Goal: Task Accomplishment & Management: Manage account settings

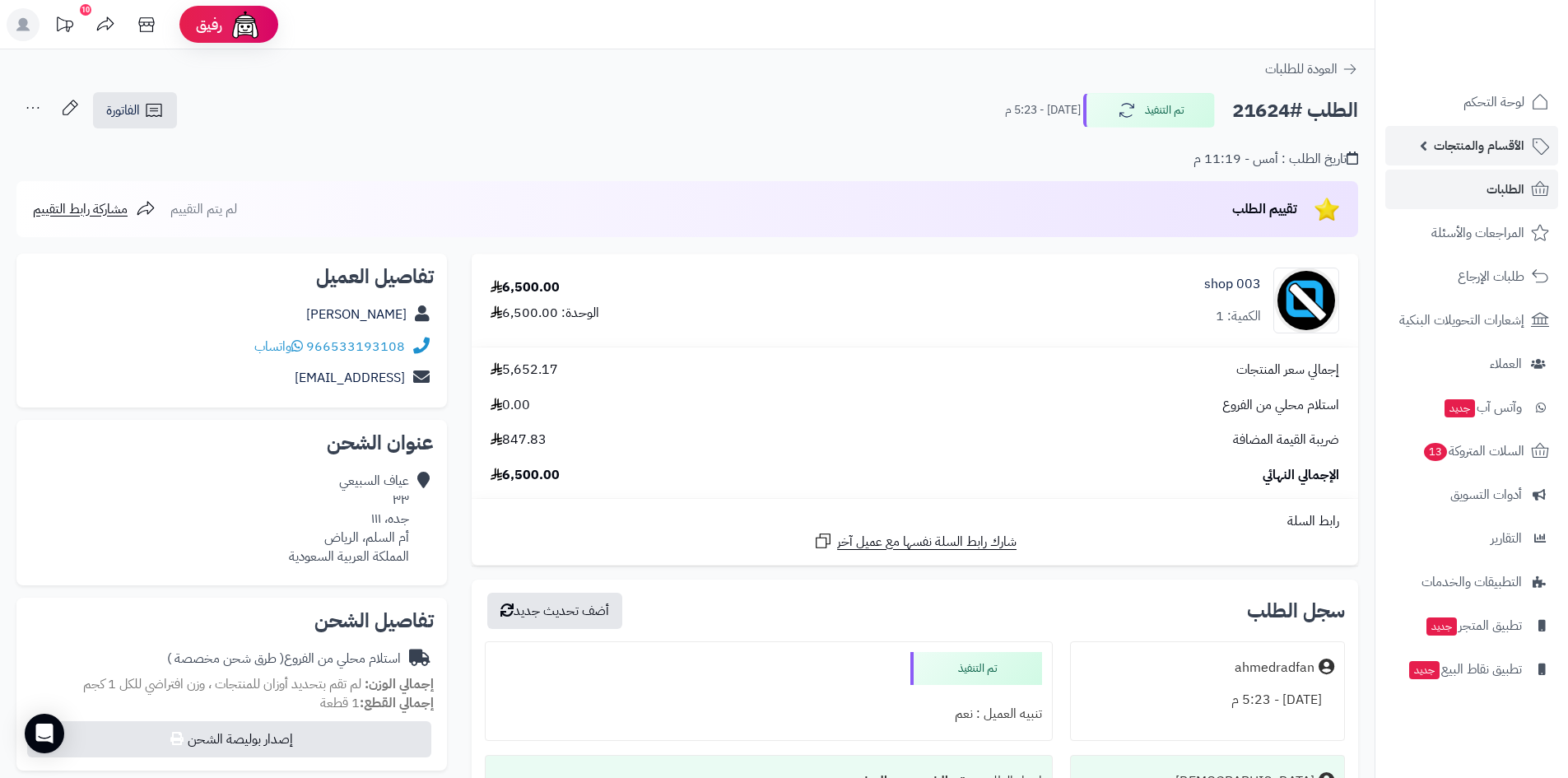
click at [1486, 148] on span "الأقسام والمنتجات" at bounding box center [1479, 146] width 91 height 23
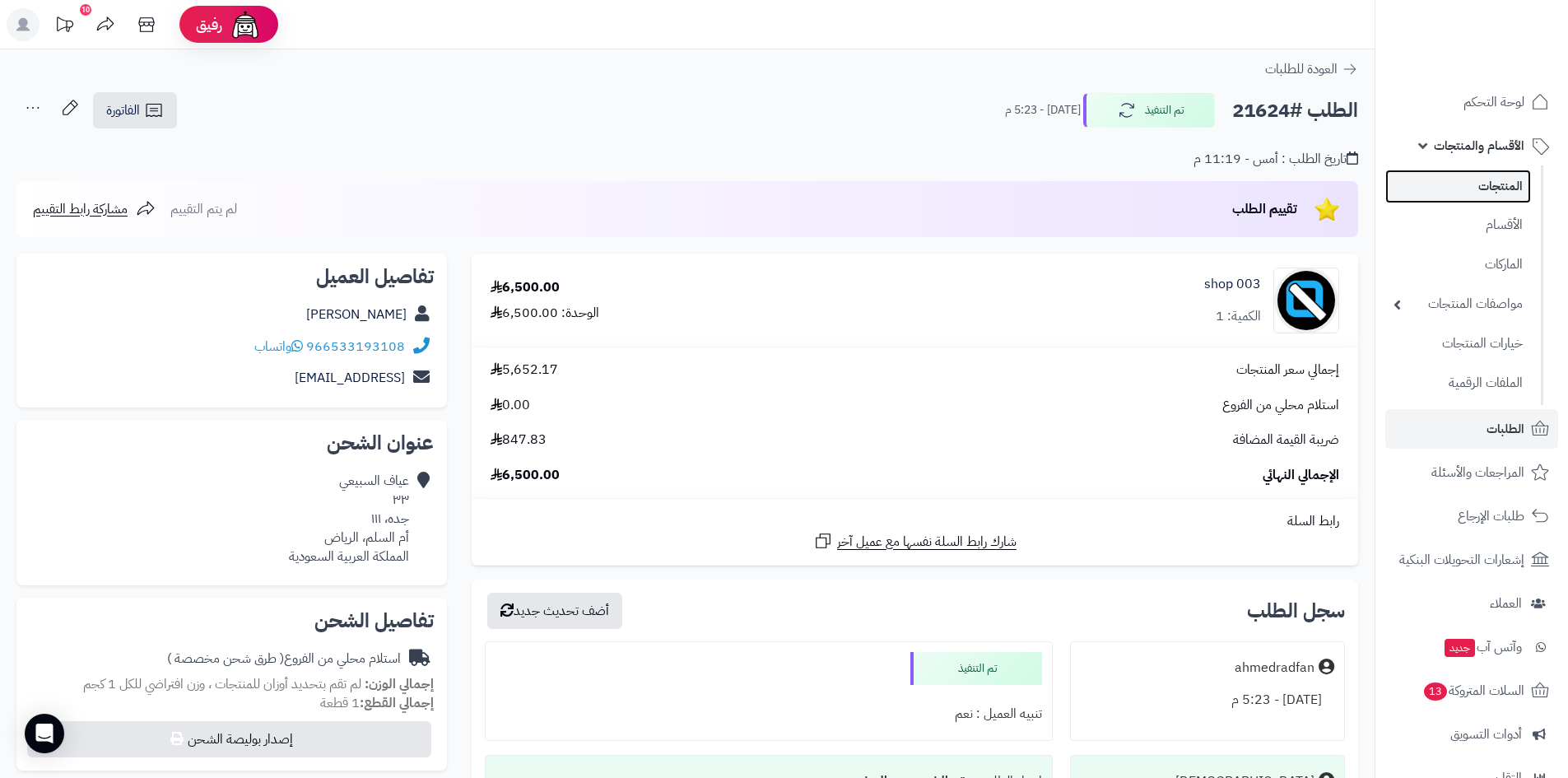
click at [1495, 188] on link "المنتجات" at bounding box center [1457, 186] width 146 height 34
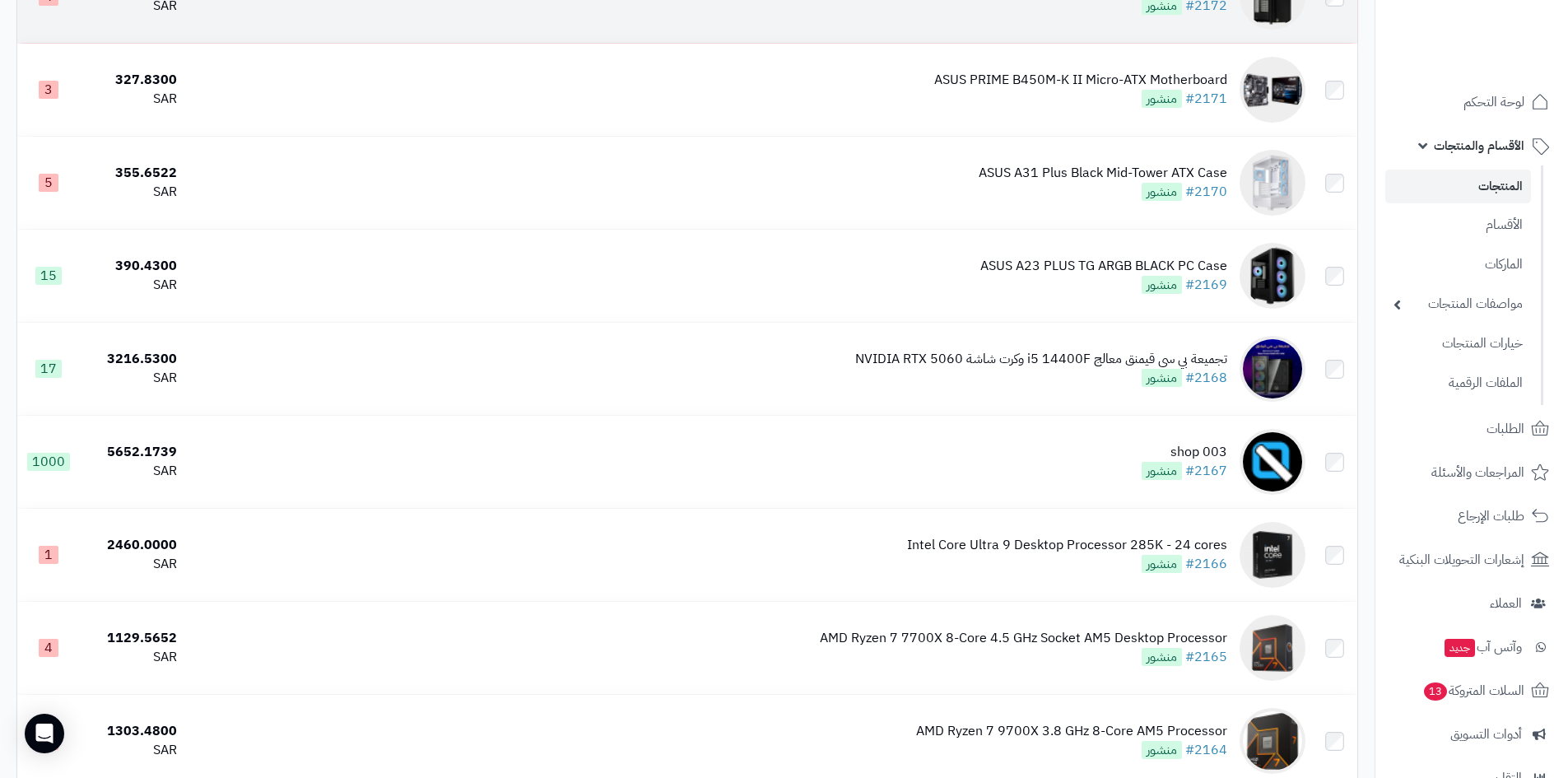
scroll to position [4445, 0]
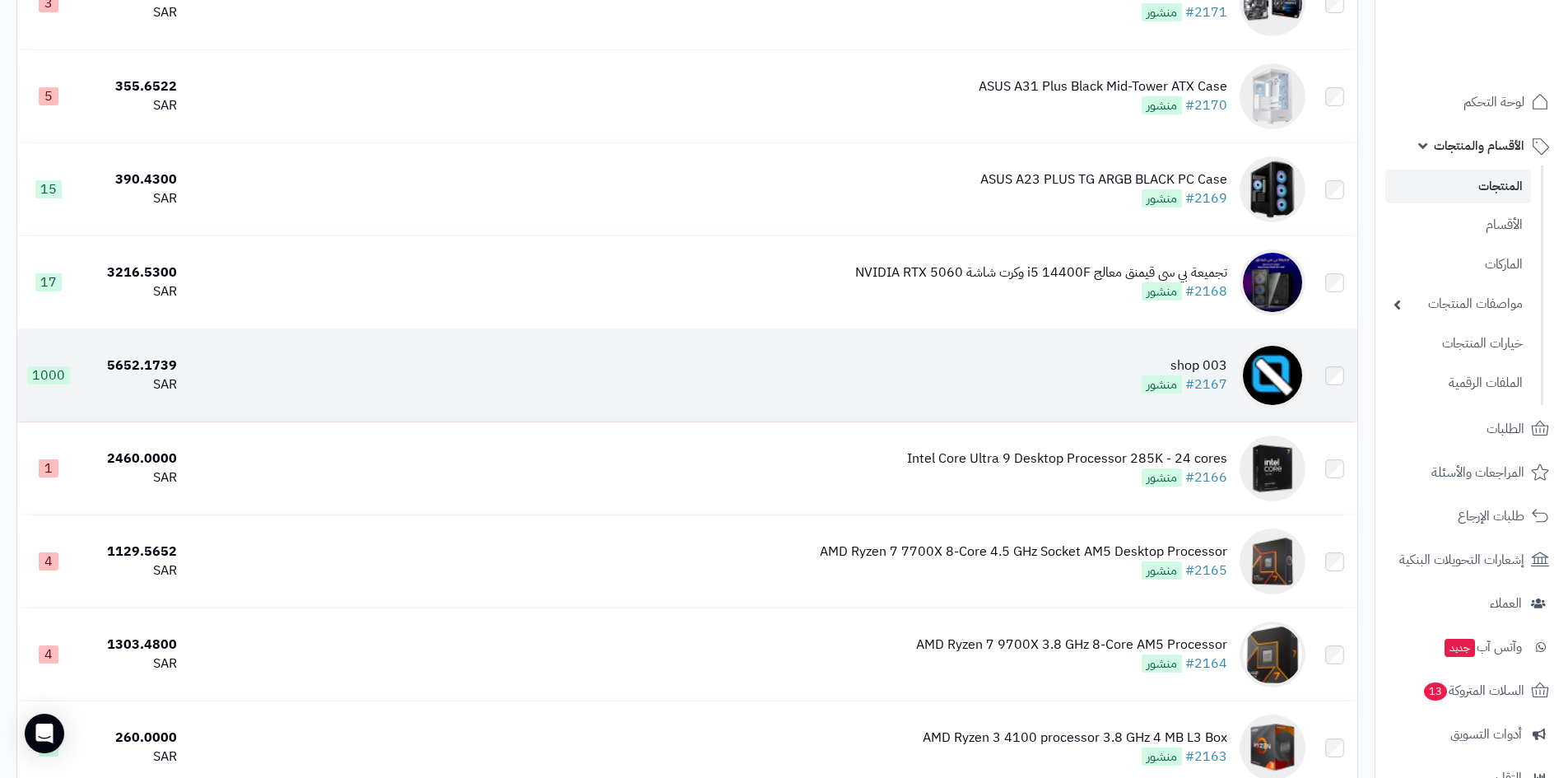
drag, startPoint x: 1085, startPoint y: 372, endPoint x: 1094, endPoint y: 373, distance: 9.1
click at [1091, 373] on td "shop 003 #2167 منشور" at bounding box center [748, 375] width 1129 height 93
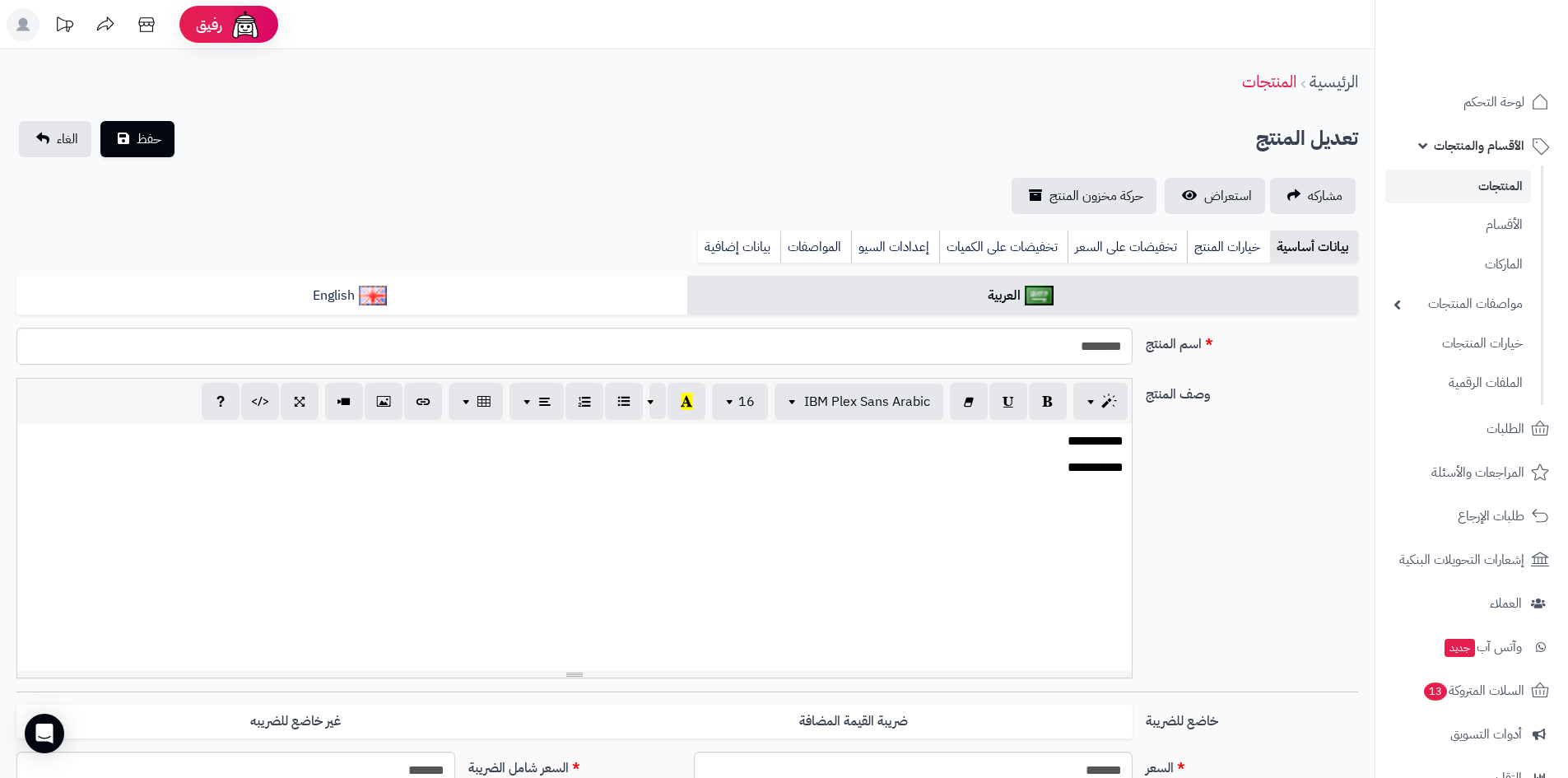
select select
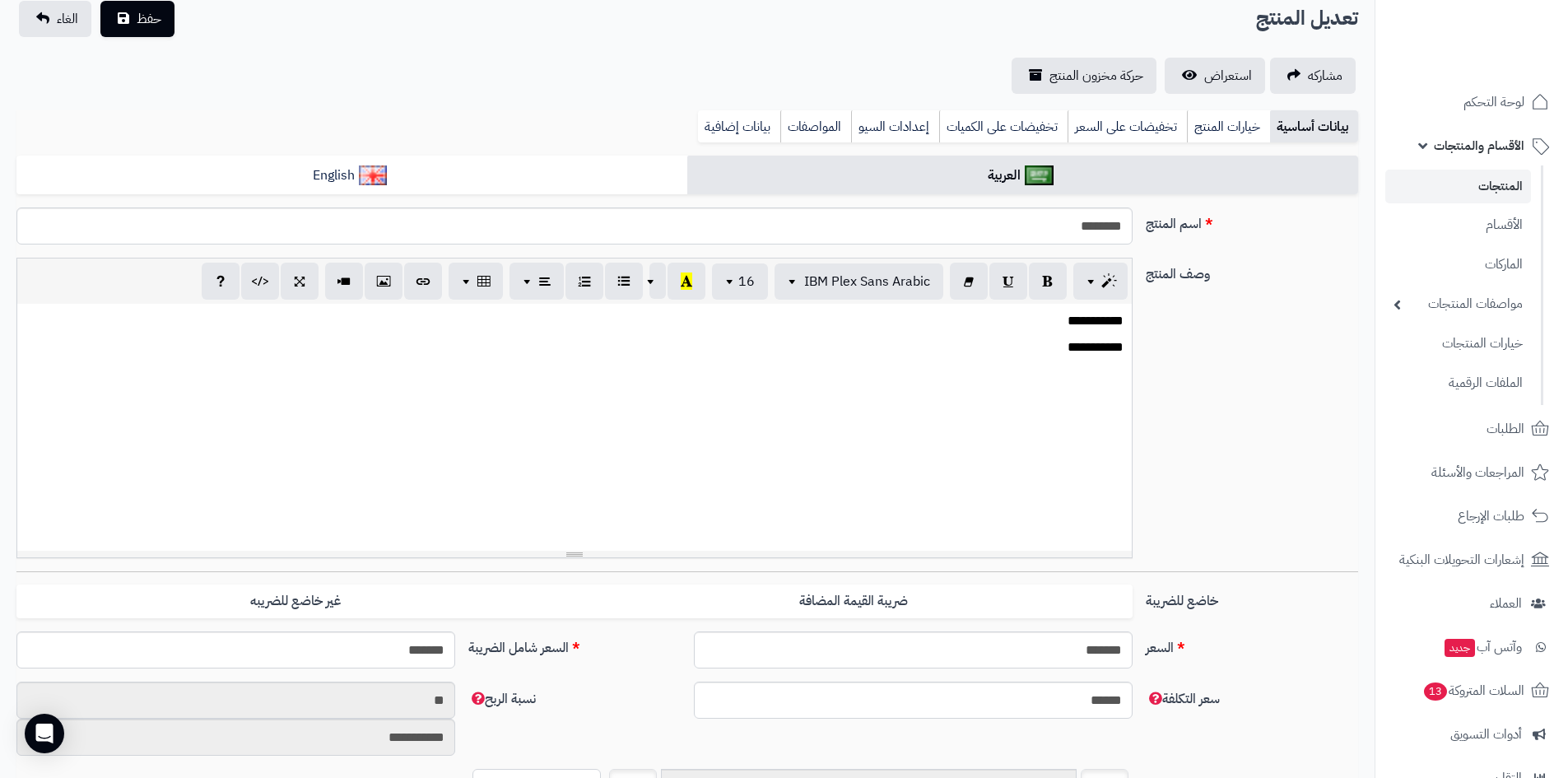
scroll to position [329, 0]
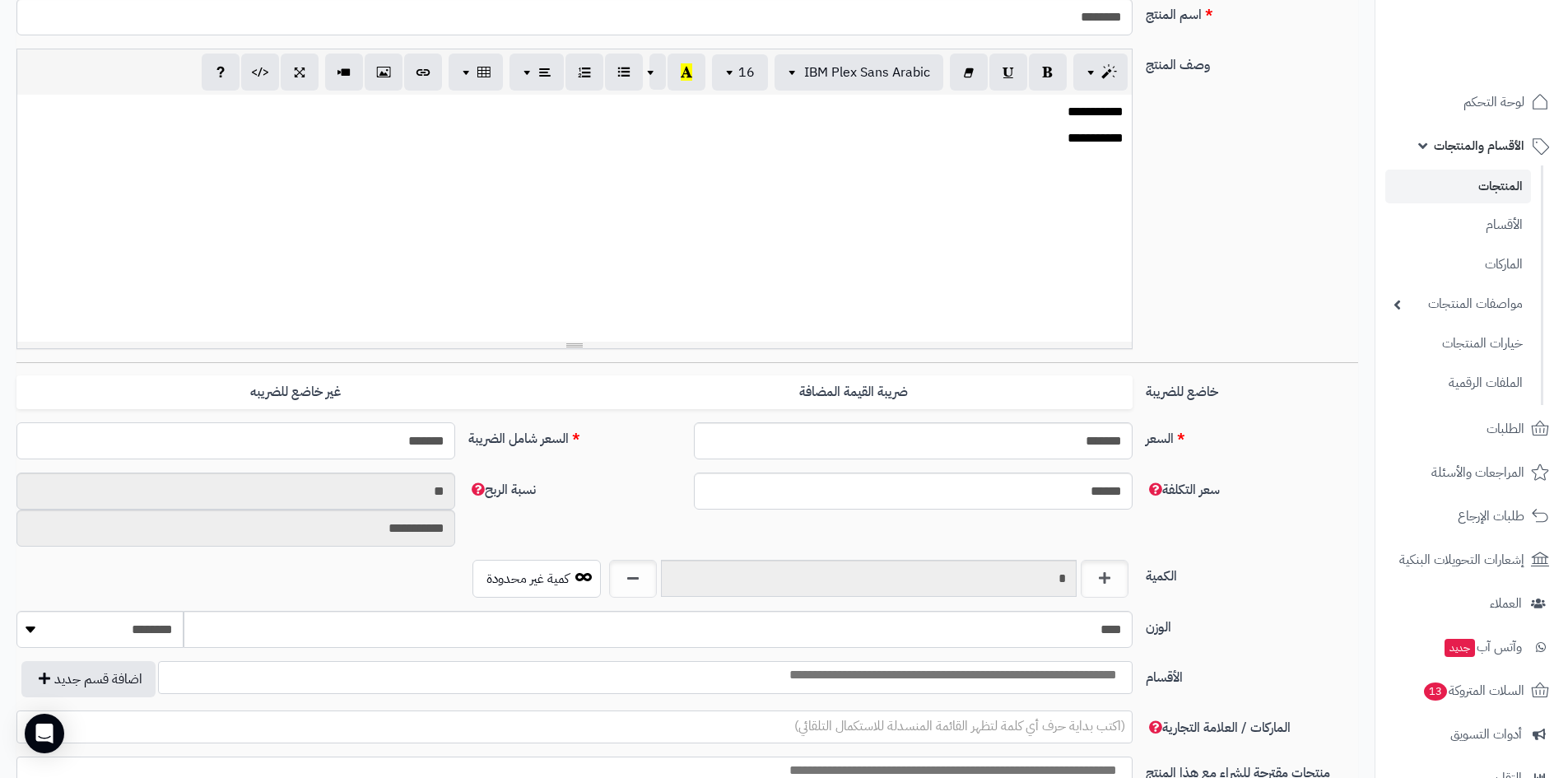
click at [363, 438] on input "*******" at bounding box center [235, 441] width 439 height 37
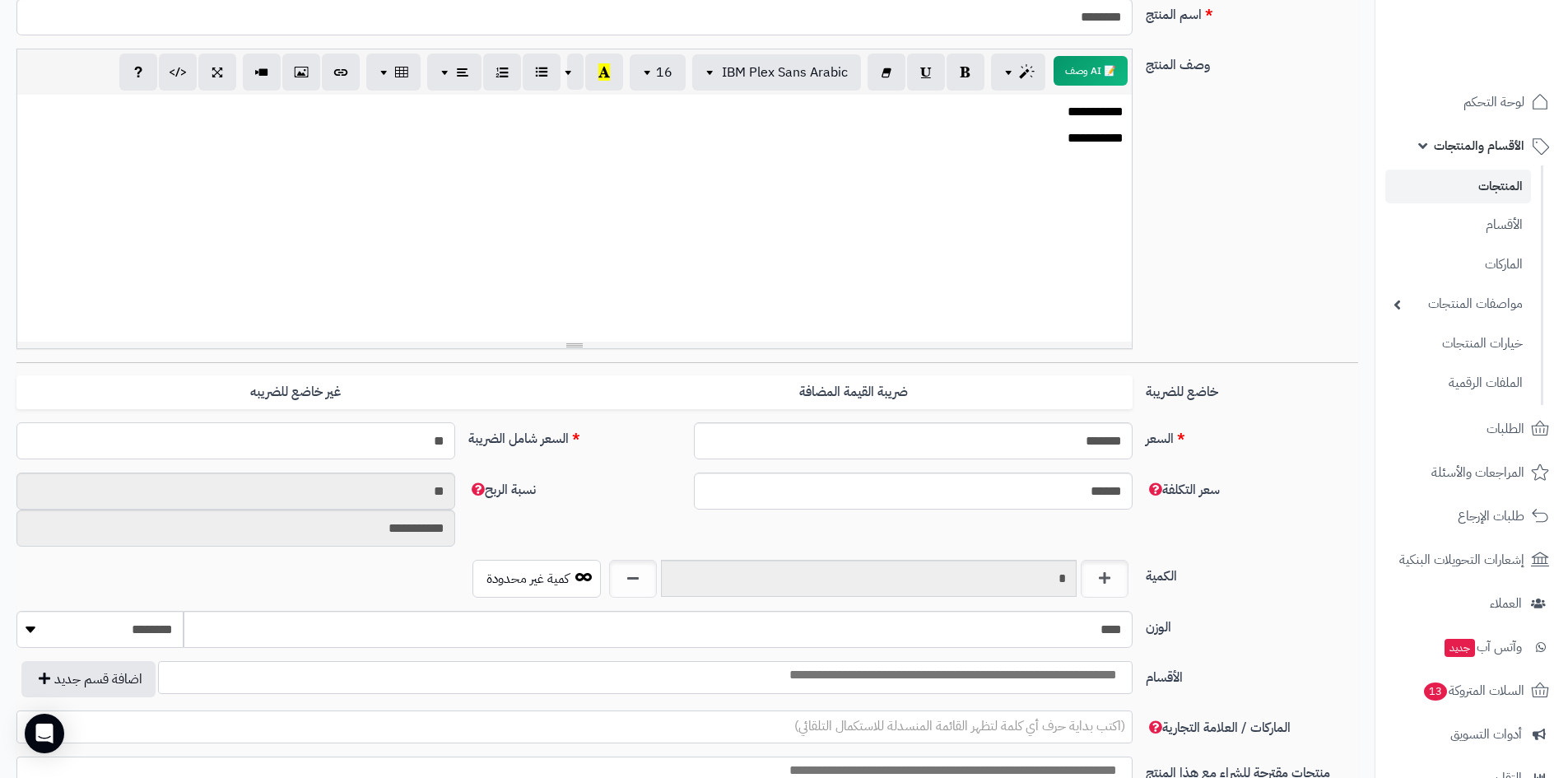
type input "***"
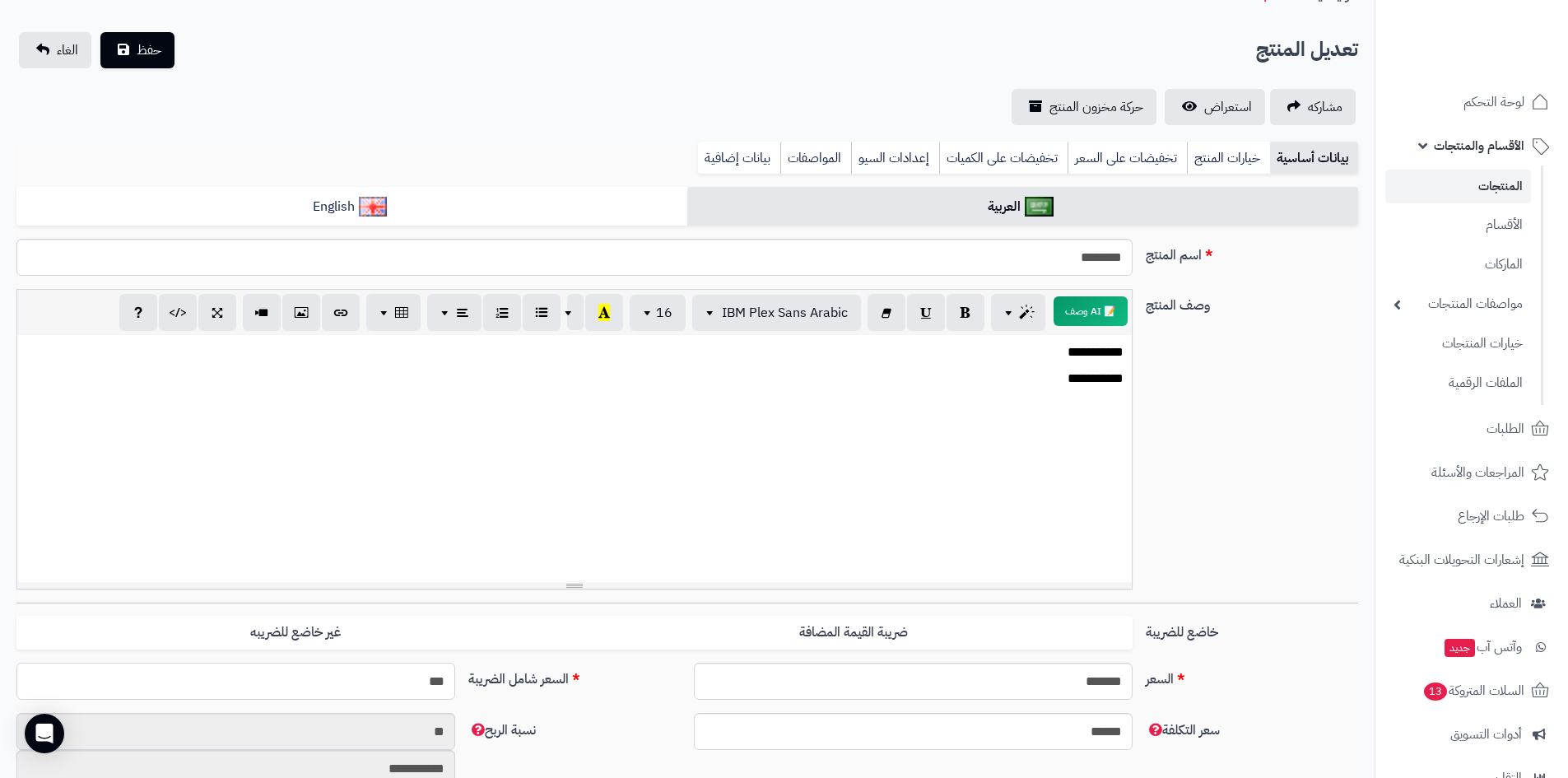
scroll to position [82, 0]
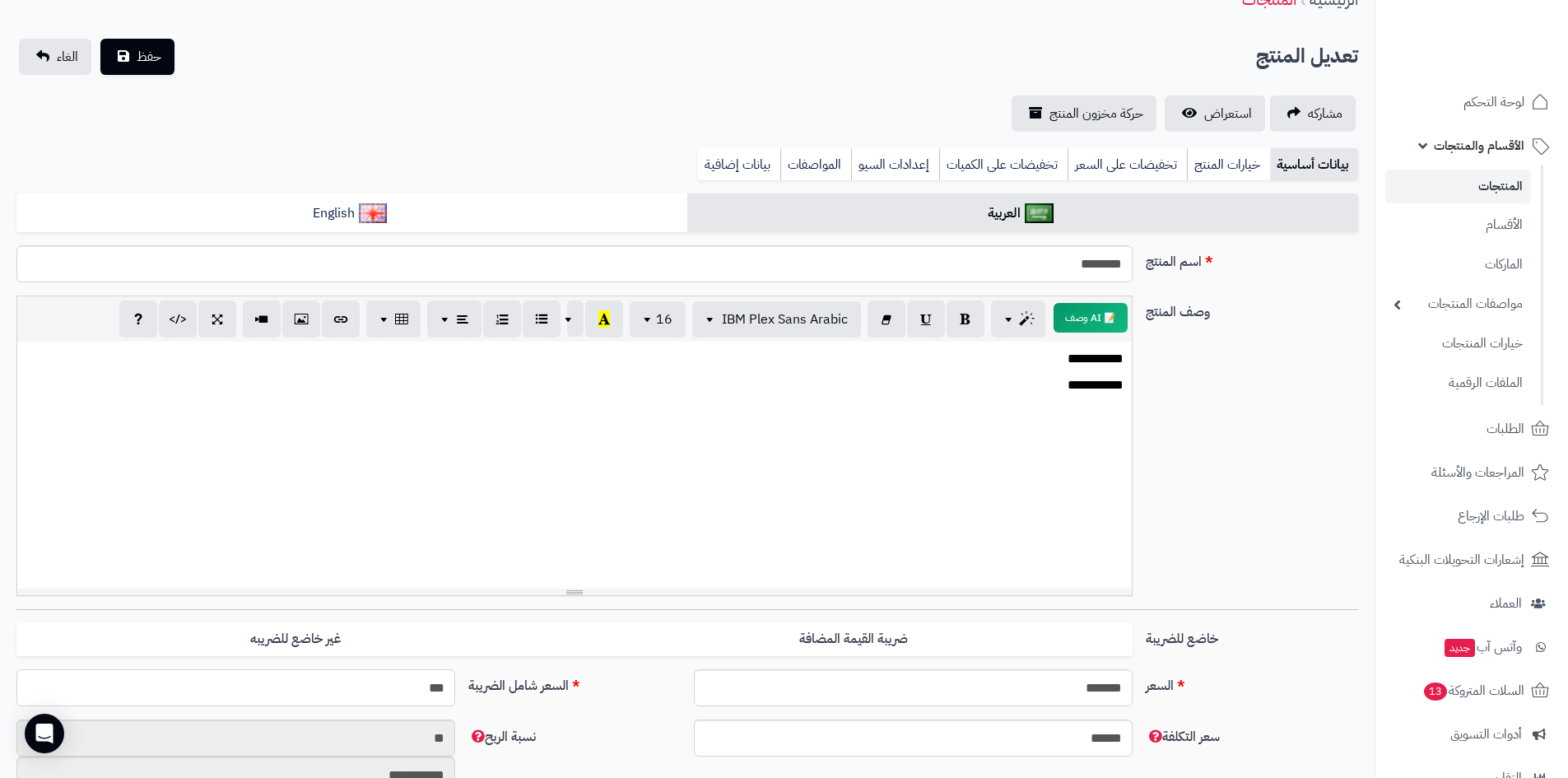
type input "**********"
type input "***"
click at [148, 58] on span "حفظ" at bounding box center [149, 56] width 25 height 20
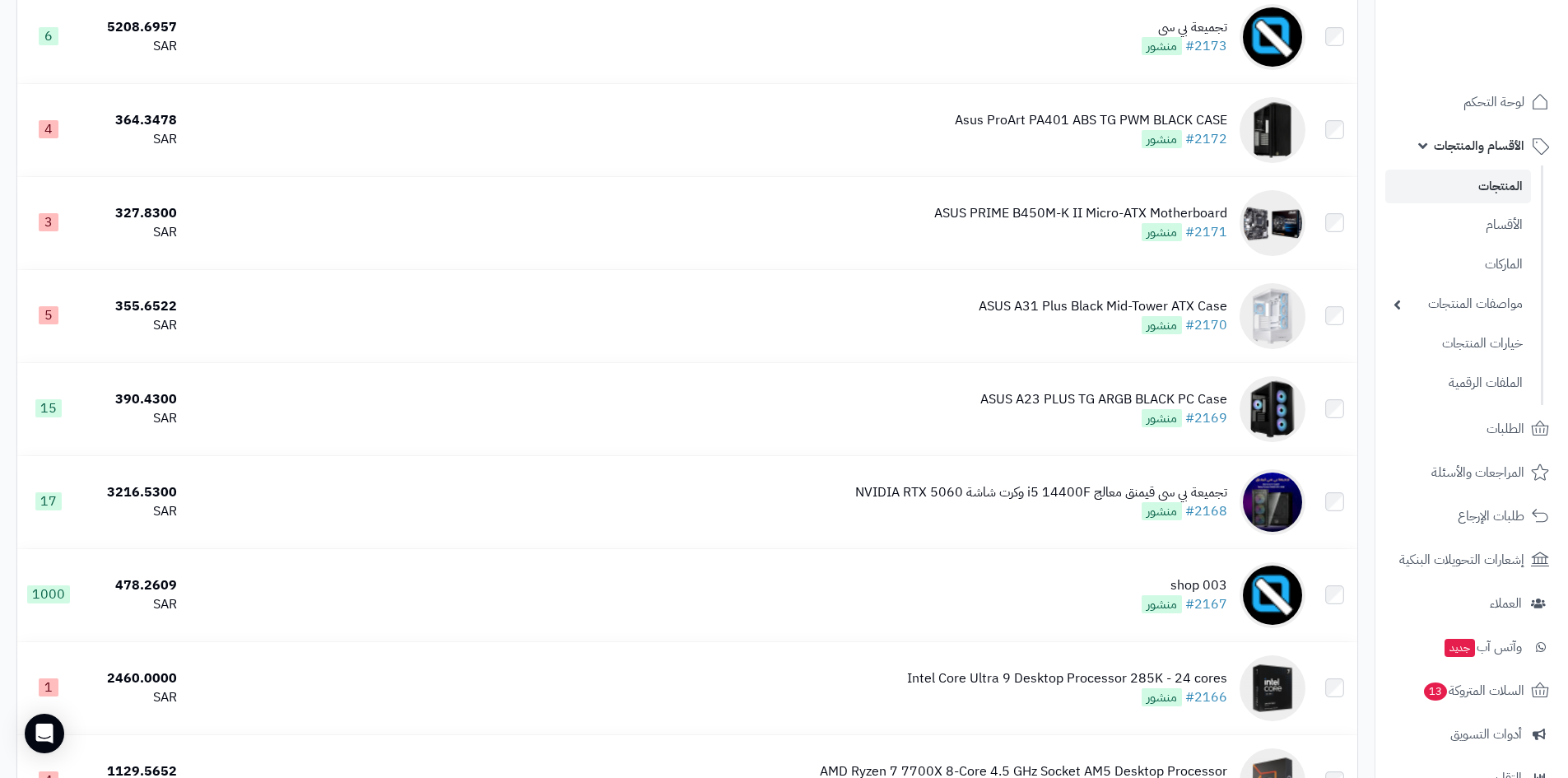
scroll to position [4527, 0]
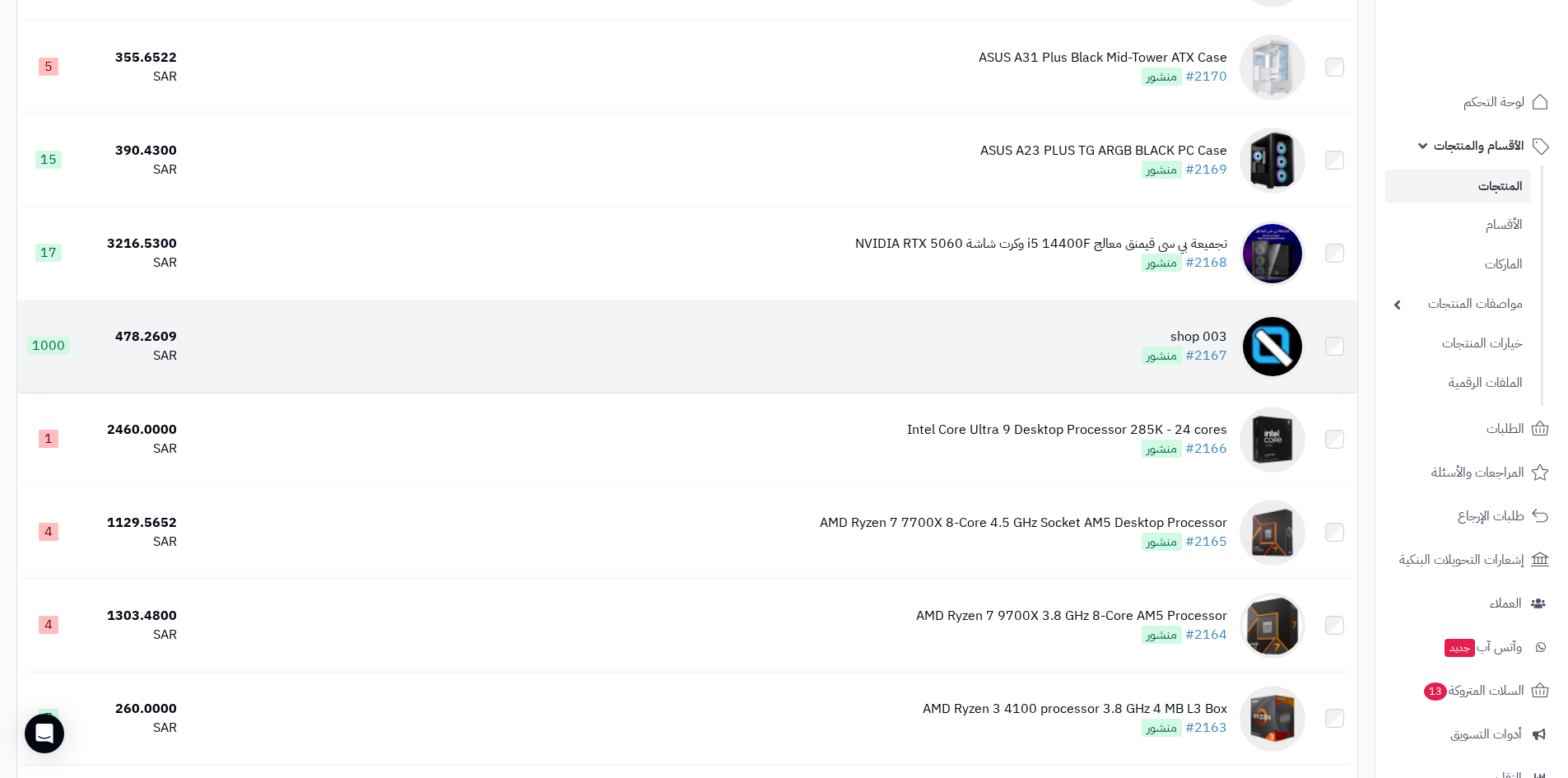
click at [1109, 344] on td "shop 003 #2167 منشور" at bounding box center [748, 347] width 1129 height 93
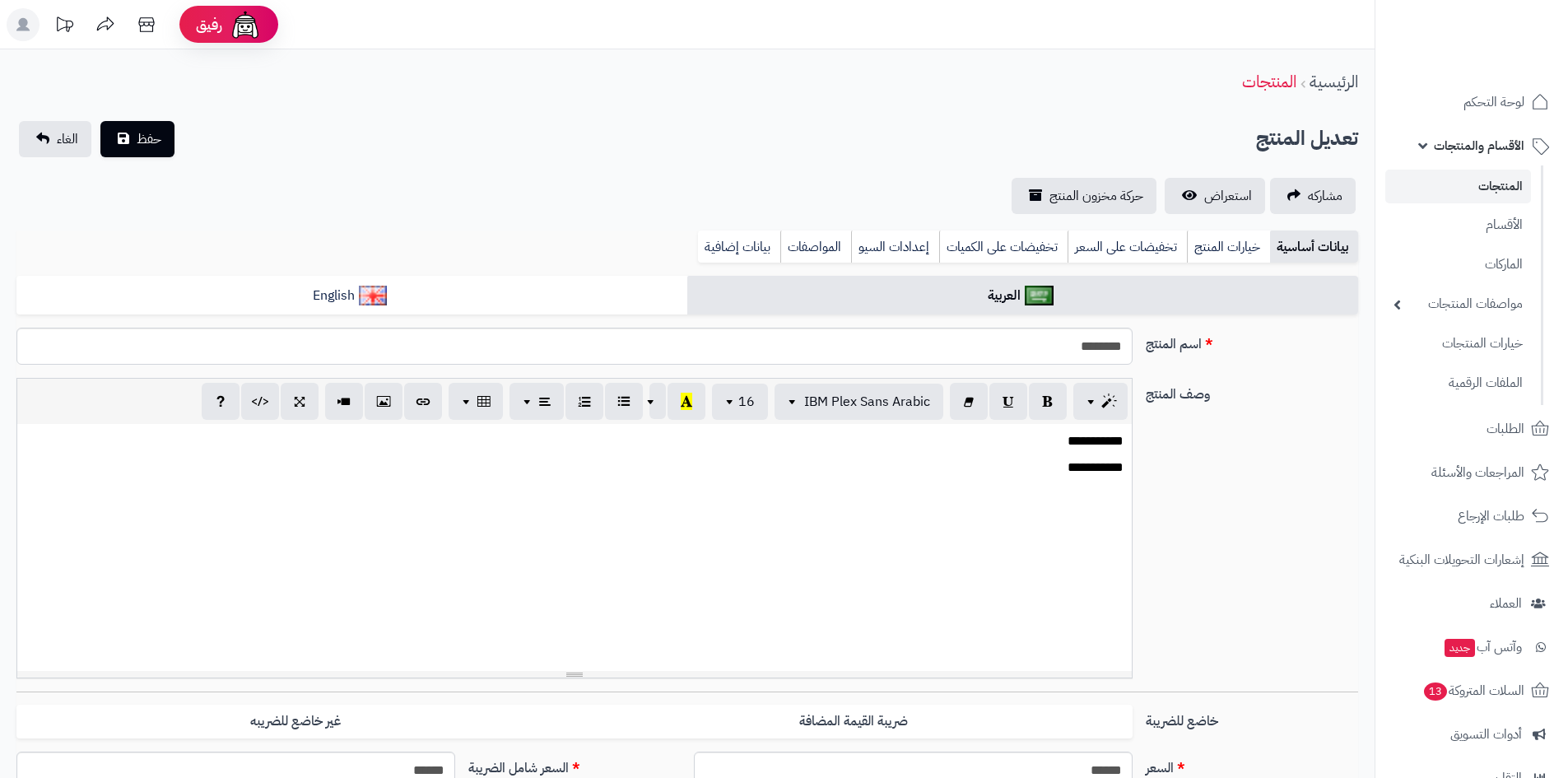
select select
click at [1217, 199] on span "استعراض" at bounding box center [1228, 196] width 48 height 20
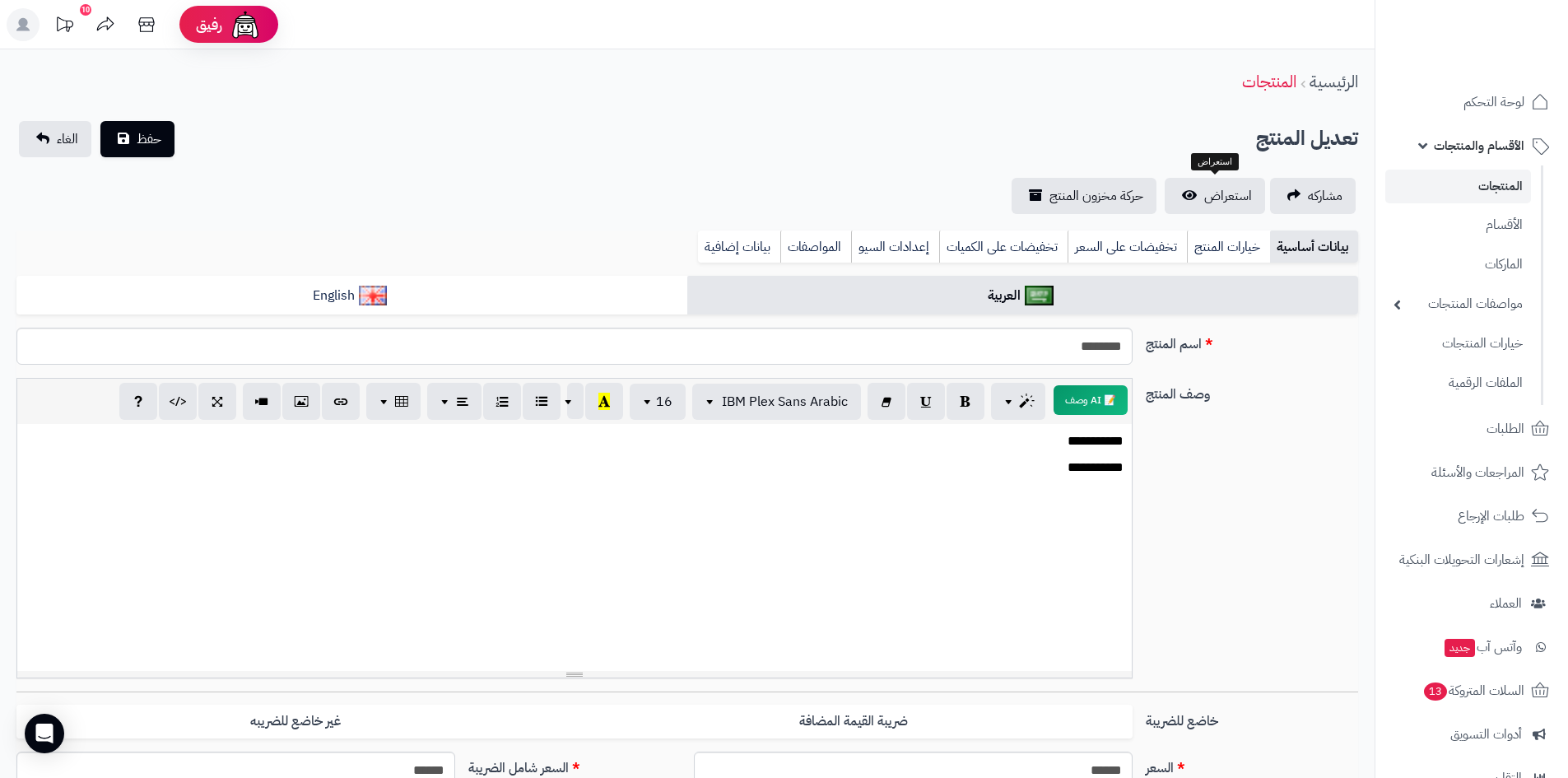
click at [1497, 188] on link "المنتجات" at bounding box center [1457, 186] width 146 height 34
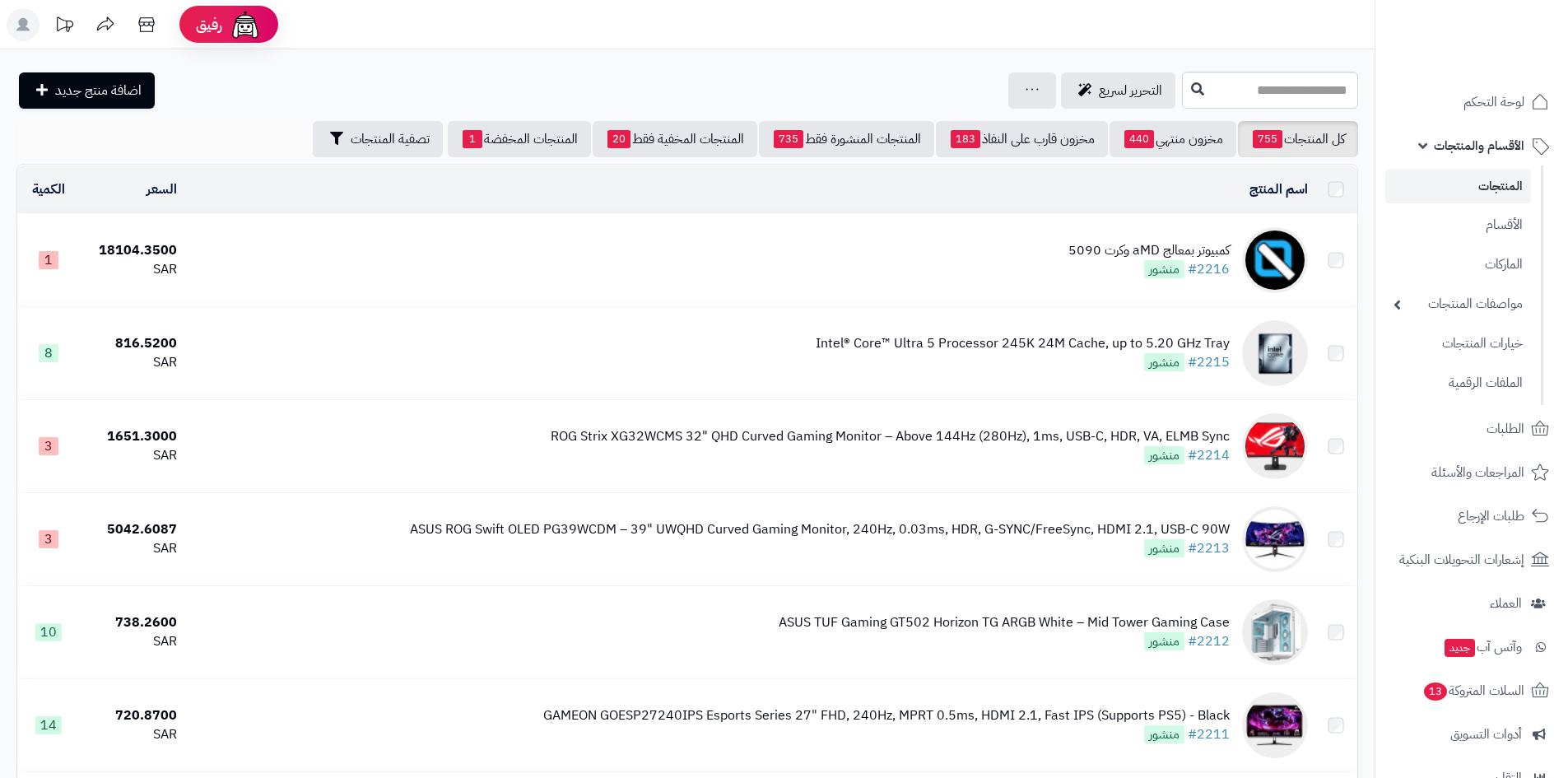
click at [1472, 145] on span "الأقسام والمنتجات" at bounding box center [1479, 146] width 91 height 23
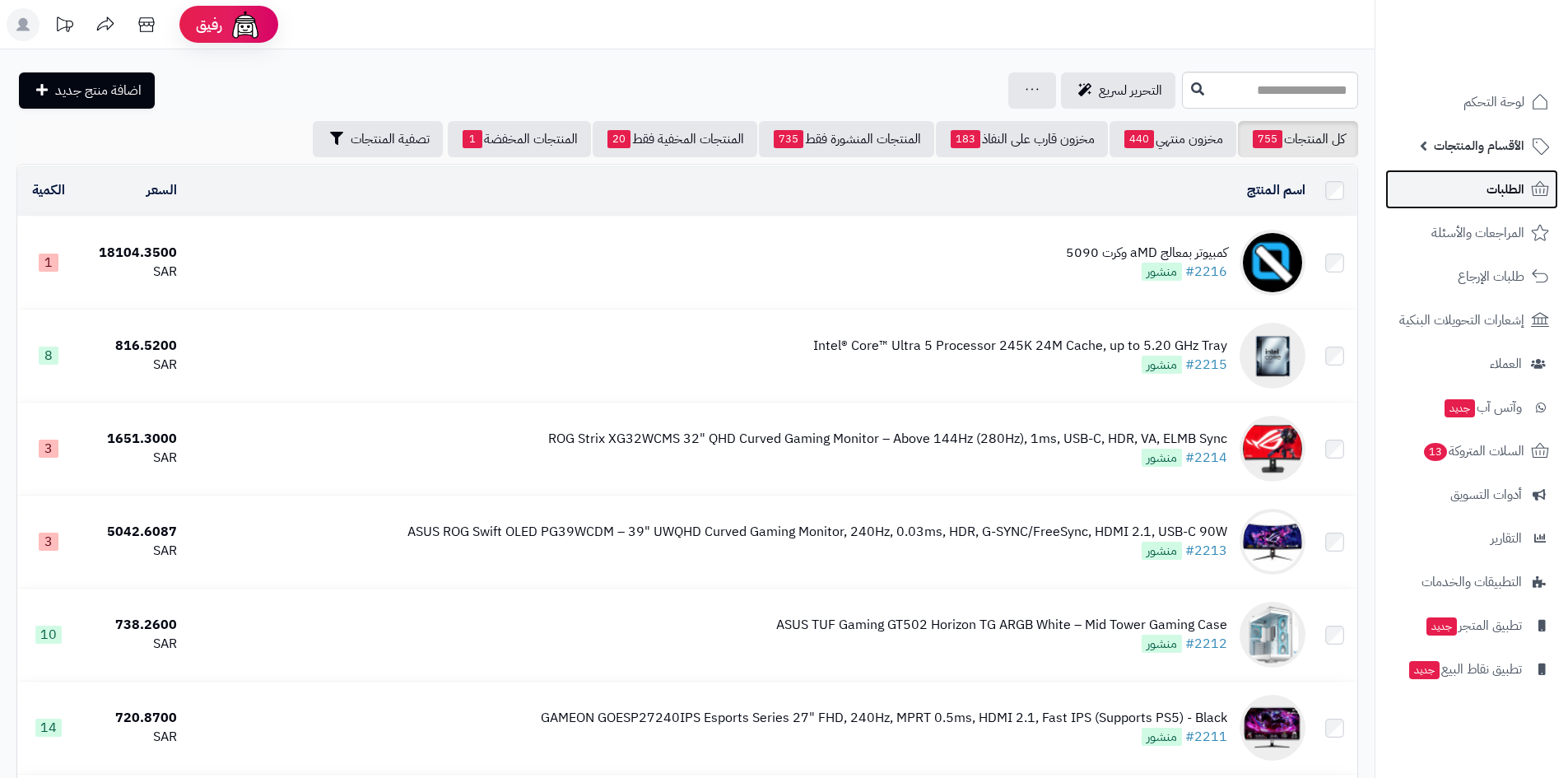
click at [1492, 185] on span "الطلبات" at bounding box center [1506, 189] width 38 height 23
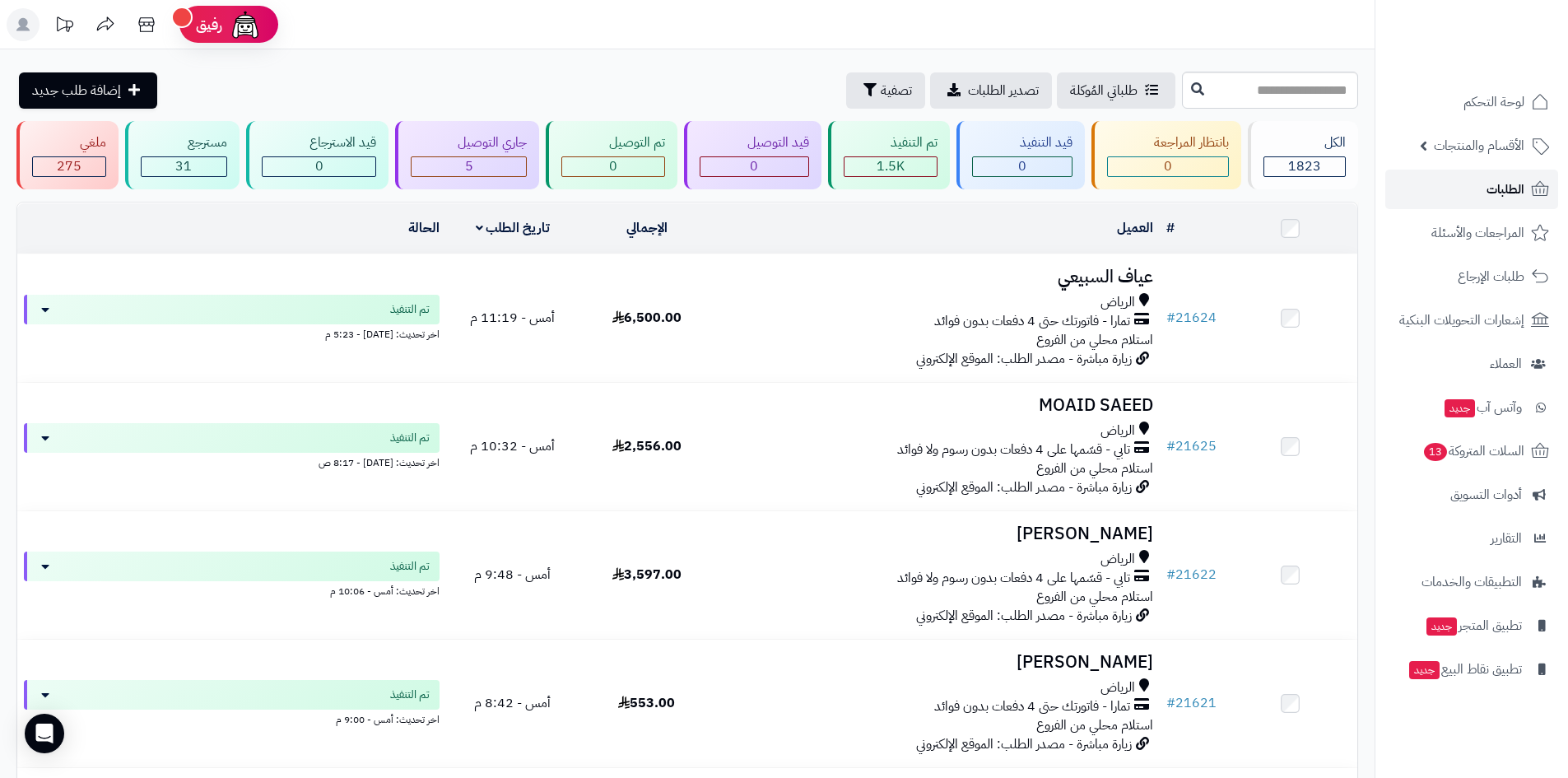
click at [1465, 192] on link "الطلبات" at bounding box center [1471, 189] width 173 height 40
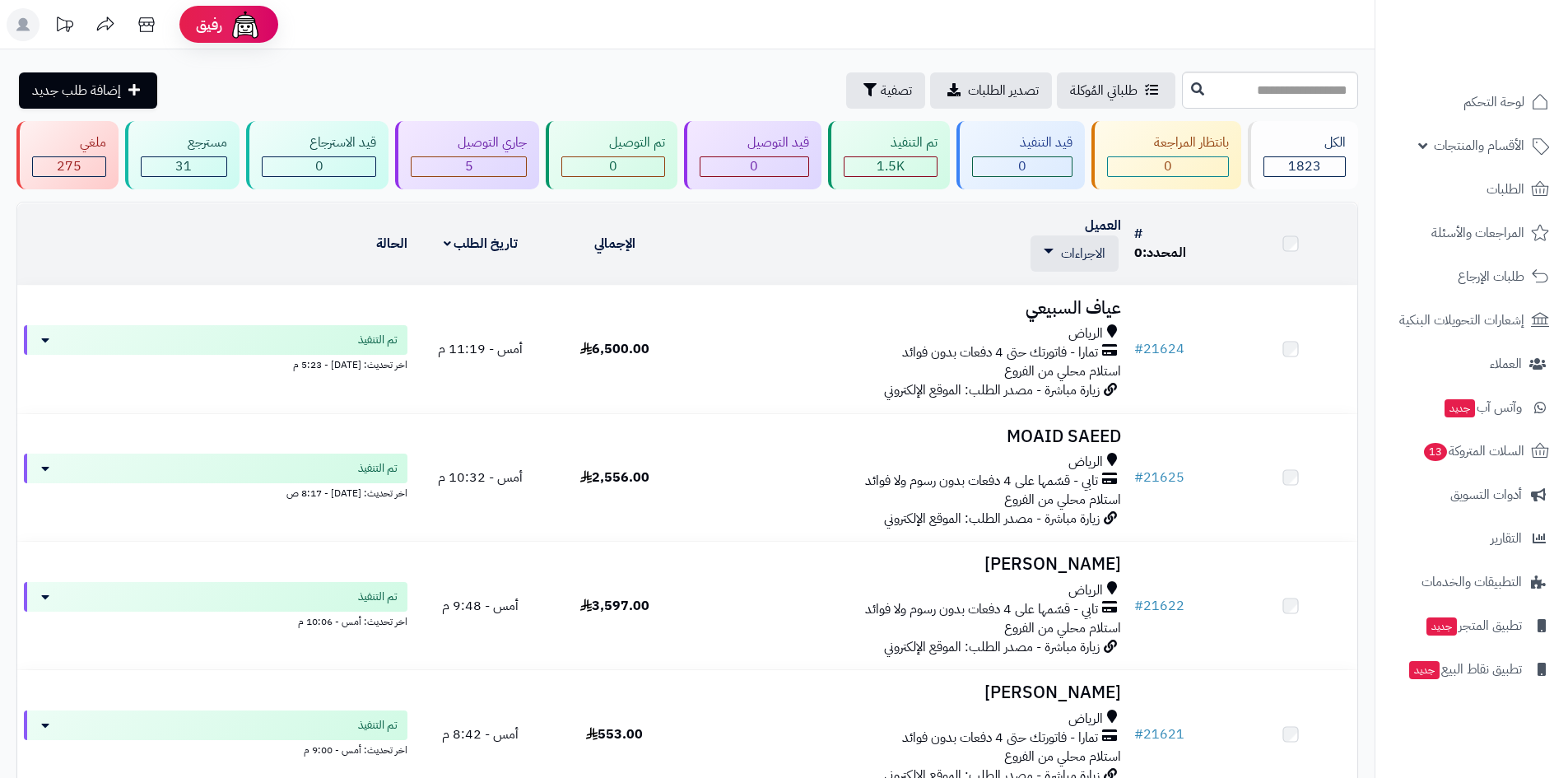
click at [1465, 192] on link "الطلبات" at bounding box center [1471, 189] width 173 height 40
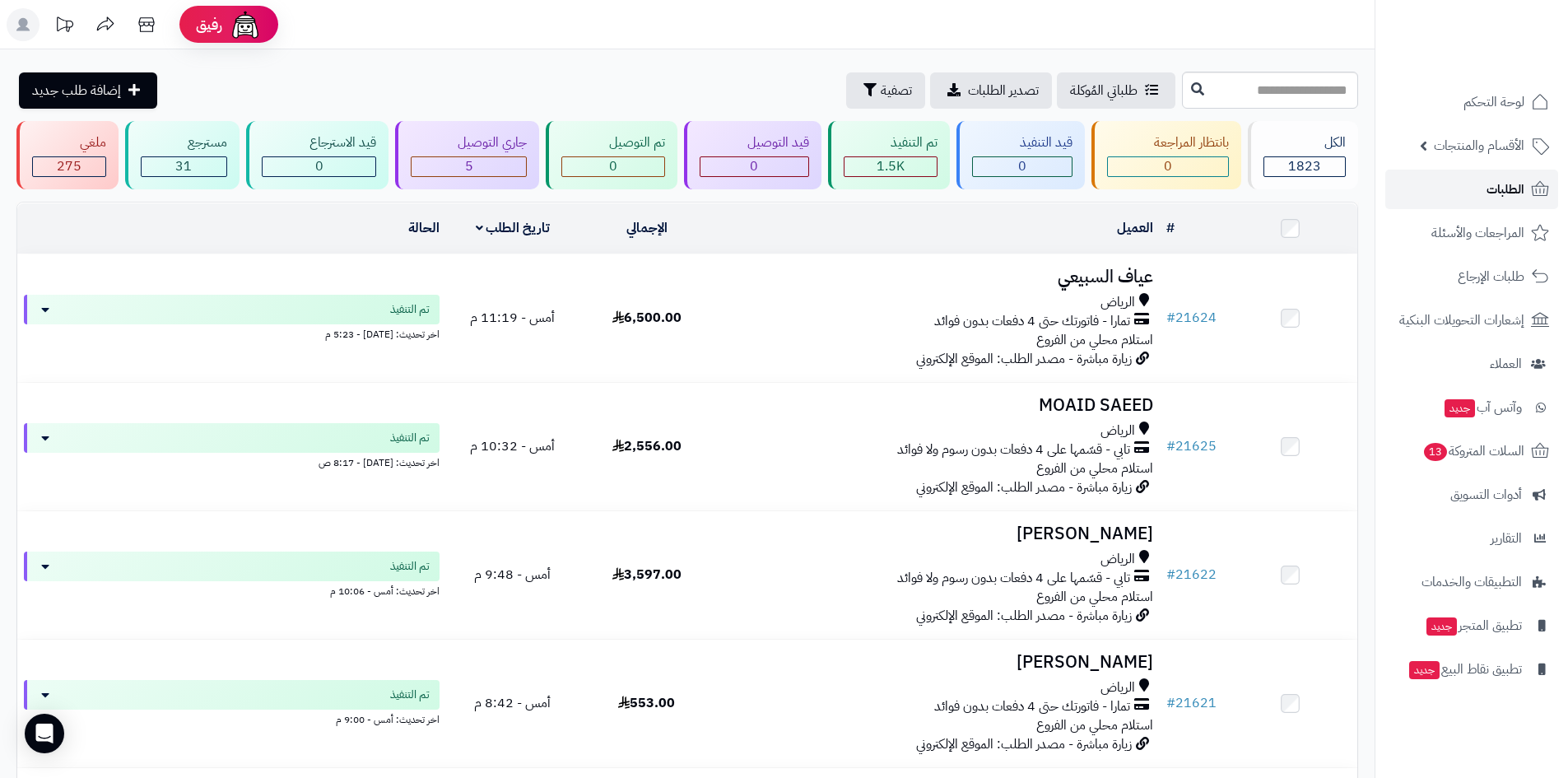
click at [1465, 192] on link "الطلبات" at bounding box center [1471, 189] width 173 height 40
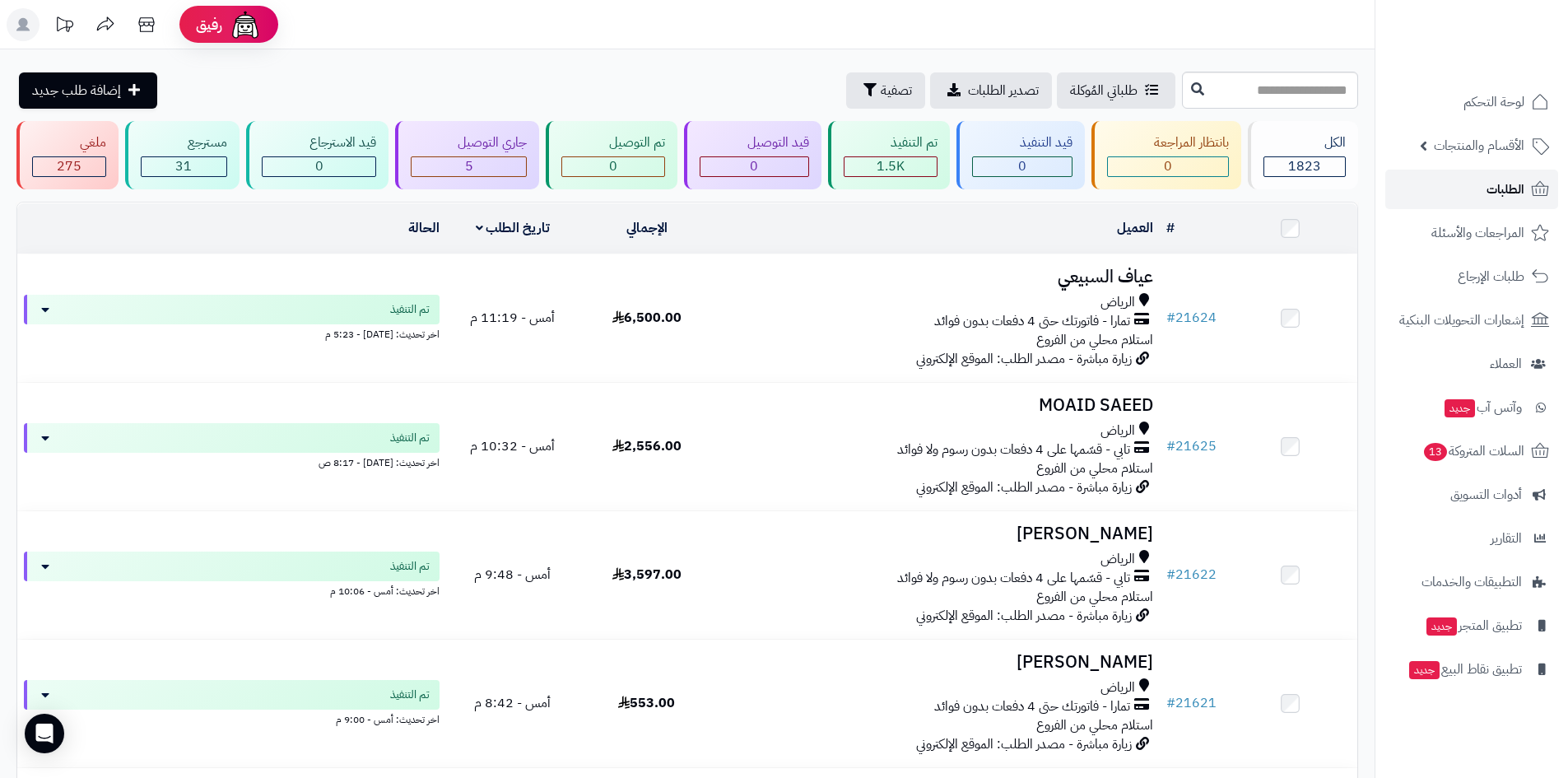
click at [1465, 192] on link "الطلبات" at bounding box center [1471, 189] width 173 height 40
click at [1491, 196] on span "الطلبات" at bounding box center [1506, 189] width 38 height 23
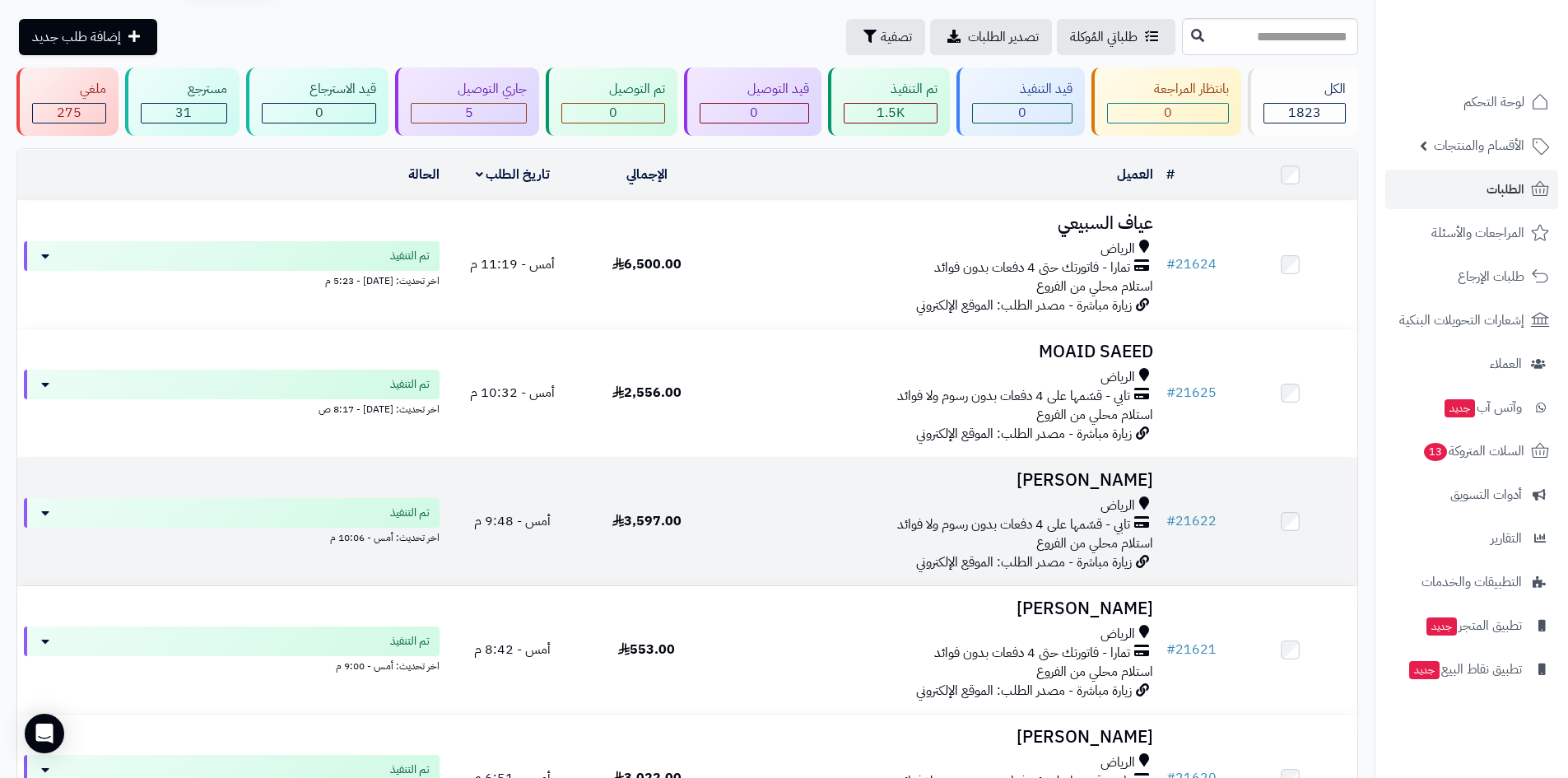
scroll to position [82, 0]
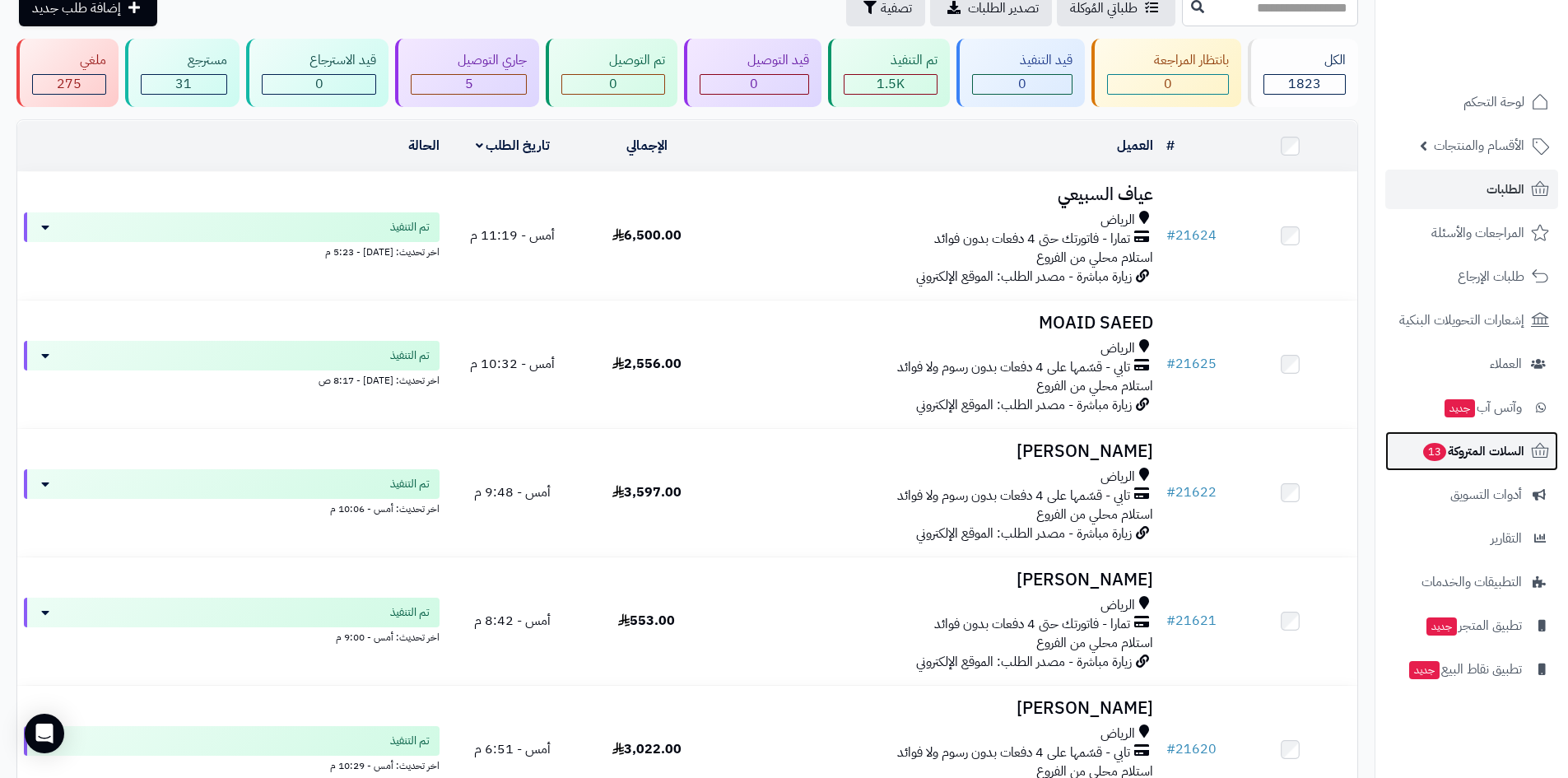
click at [1481, 459] on span "السلات المتروكة 13" at bounding box center [1473, 451] width 103 height 23
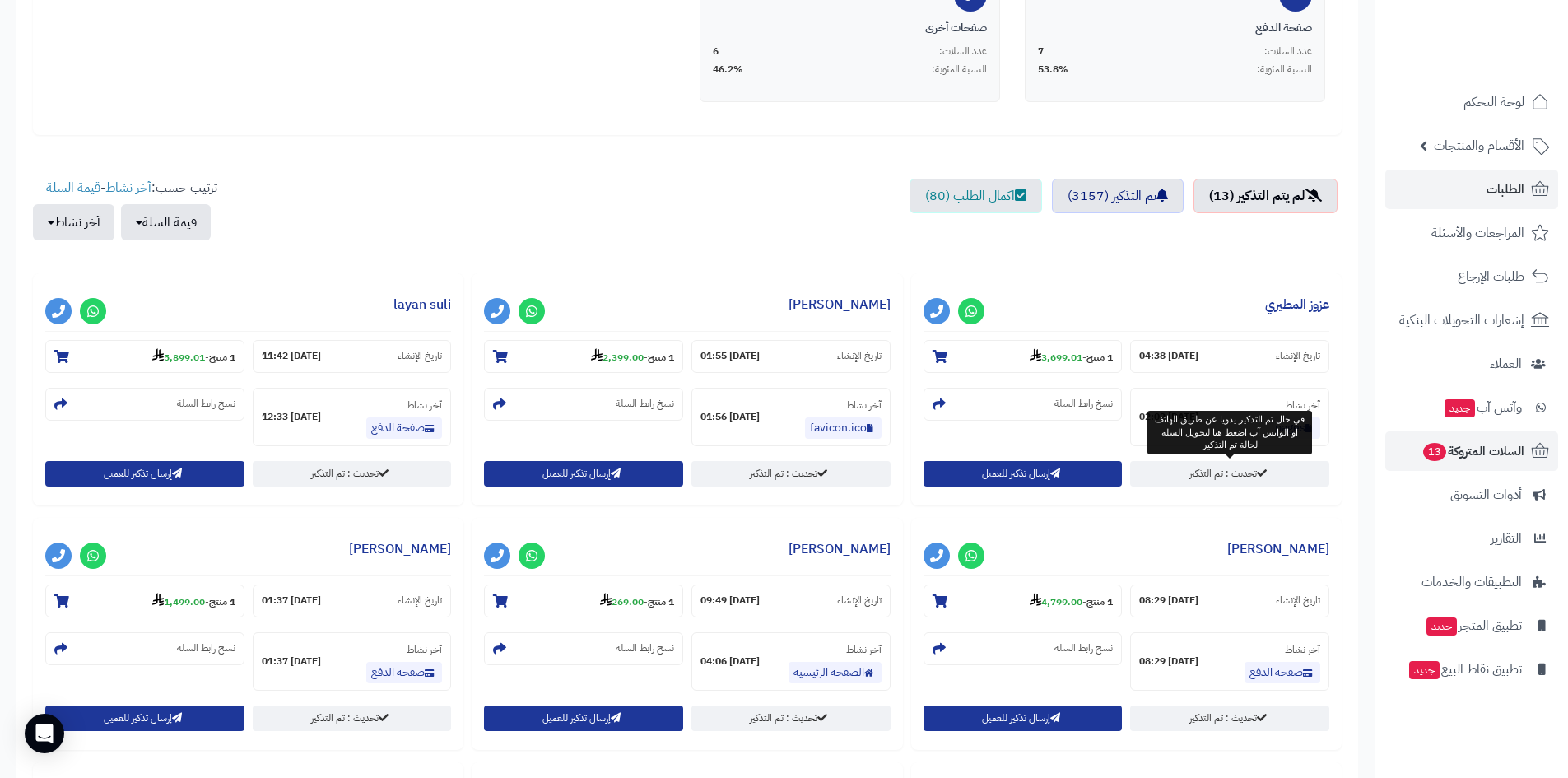
scroll to position [329, 0]
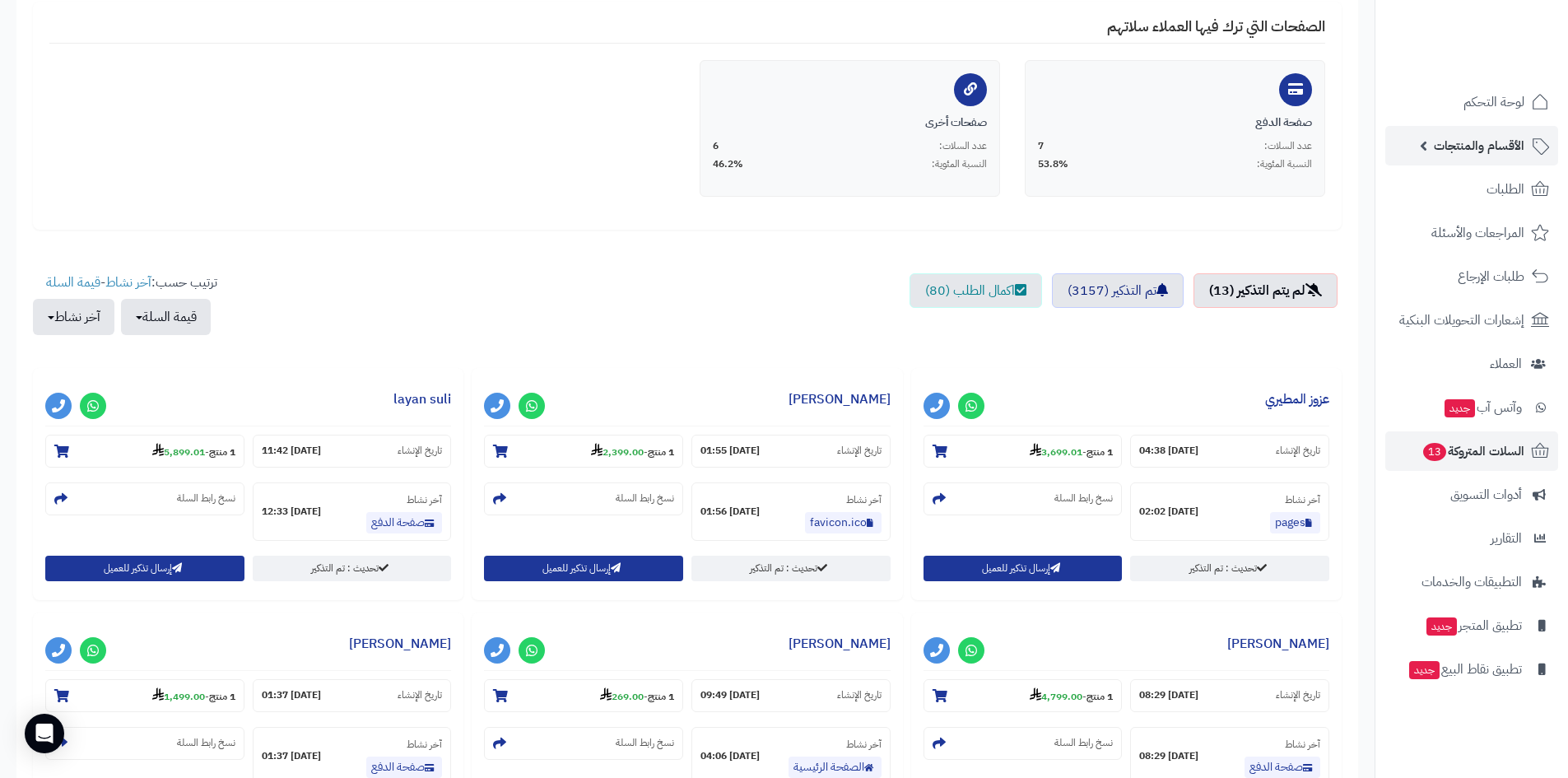
click at [1480, 140] on span "الأقسام والمنتجات" at bounding box center [1479, 146] width 91 height 23
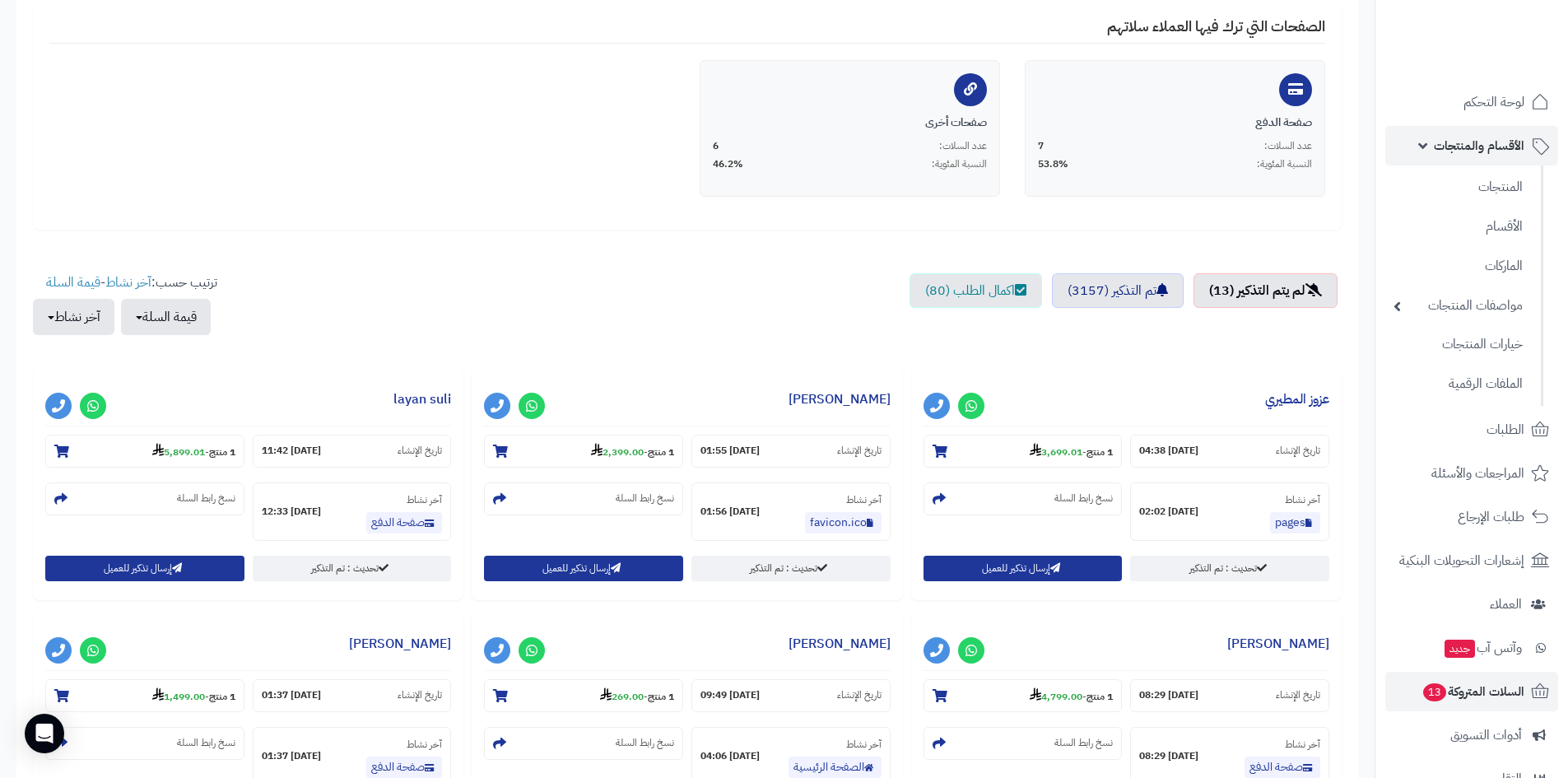
click at [1485, 145] on span "الأقسام والمنتجات" at bounding box center [1479, 146] width 91 height 23
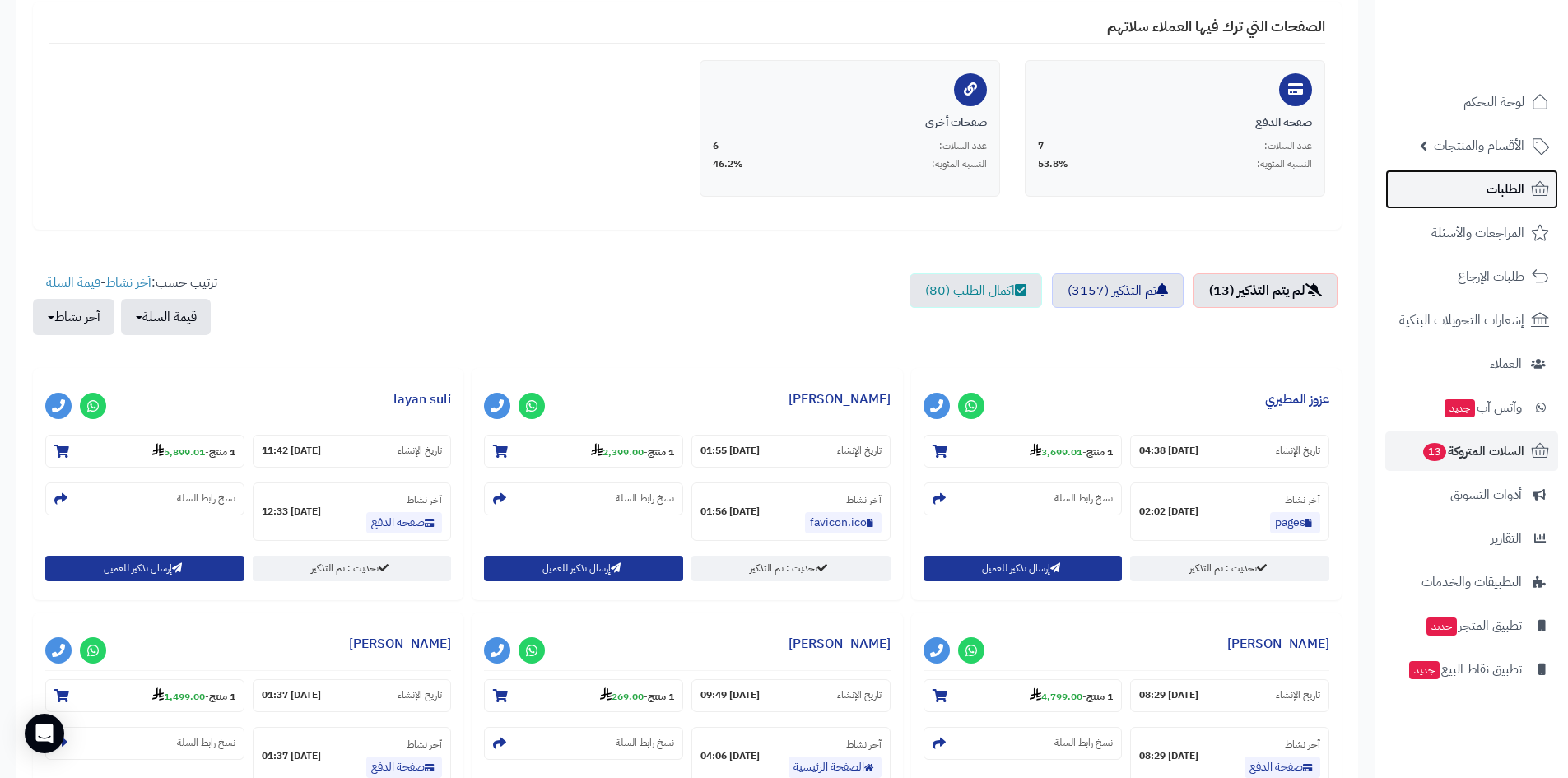
click at [1497, 185] on span "الطلبات" at bounding box center [1506, 189] width 38 height 23
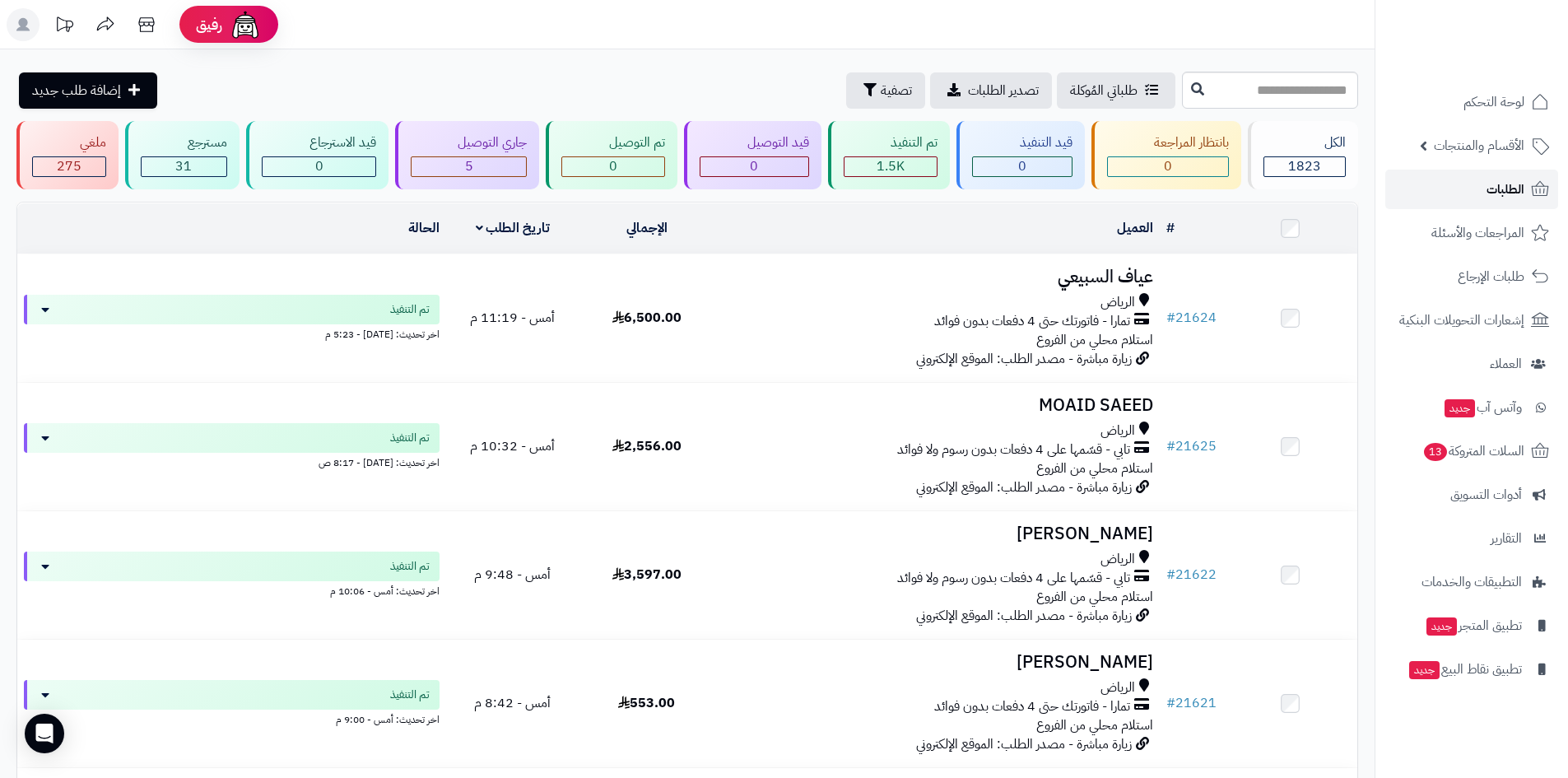
click at [1506, 189] on span "الطلبات" at bounding box center [1506, 189] width 38 height 23
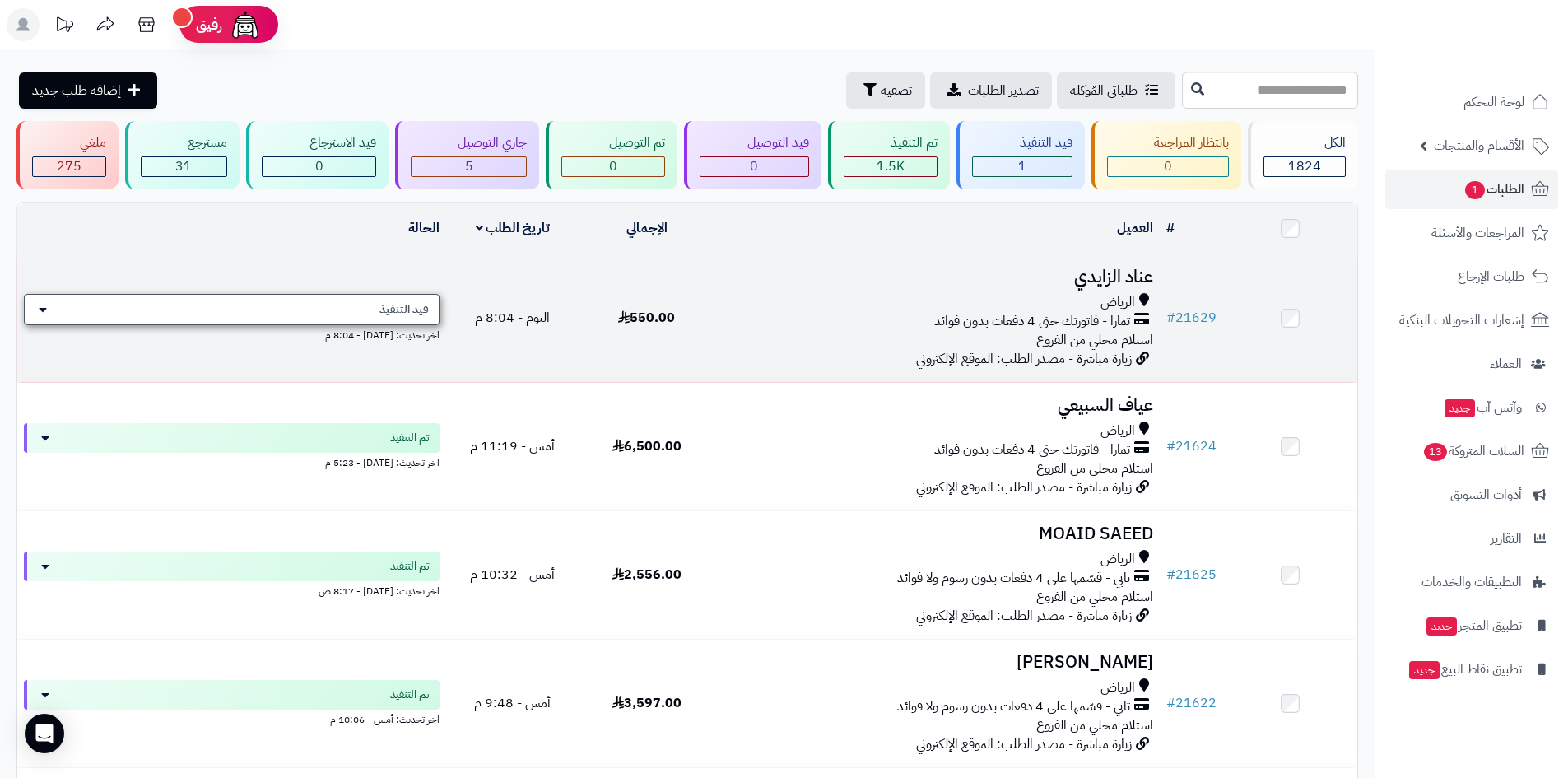
click at [390, 296] on div "قيد التنفيذ" at bounding box center [232, 309] width 416 height 31
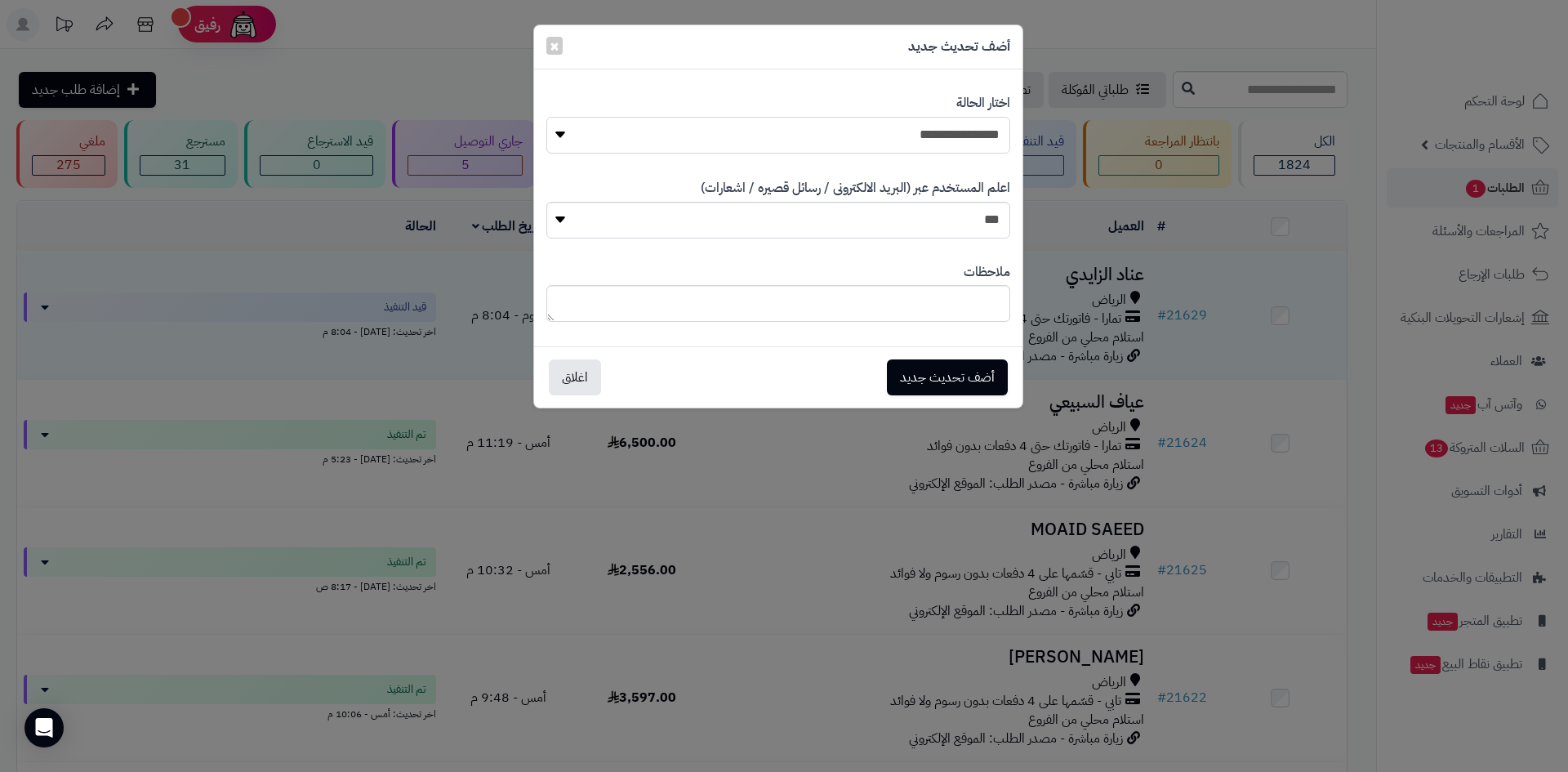
click at [976, 138] on select "**********" at bounding box center [778, 135] width 464 height 37
select select "*"
click at [547, 117] on select "**********" at bounding box center [778, 135] width 464 height 37
click at [942, 378] on button "أضف تحديث جديد" at bounding box center [947, 376] width 121 height 36
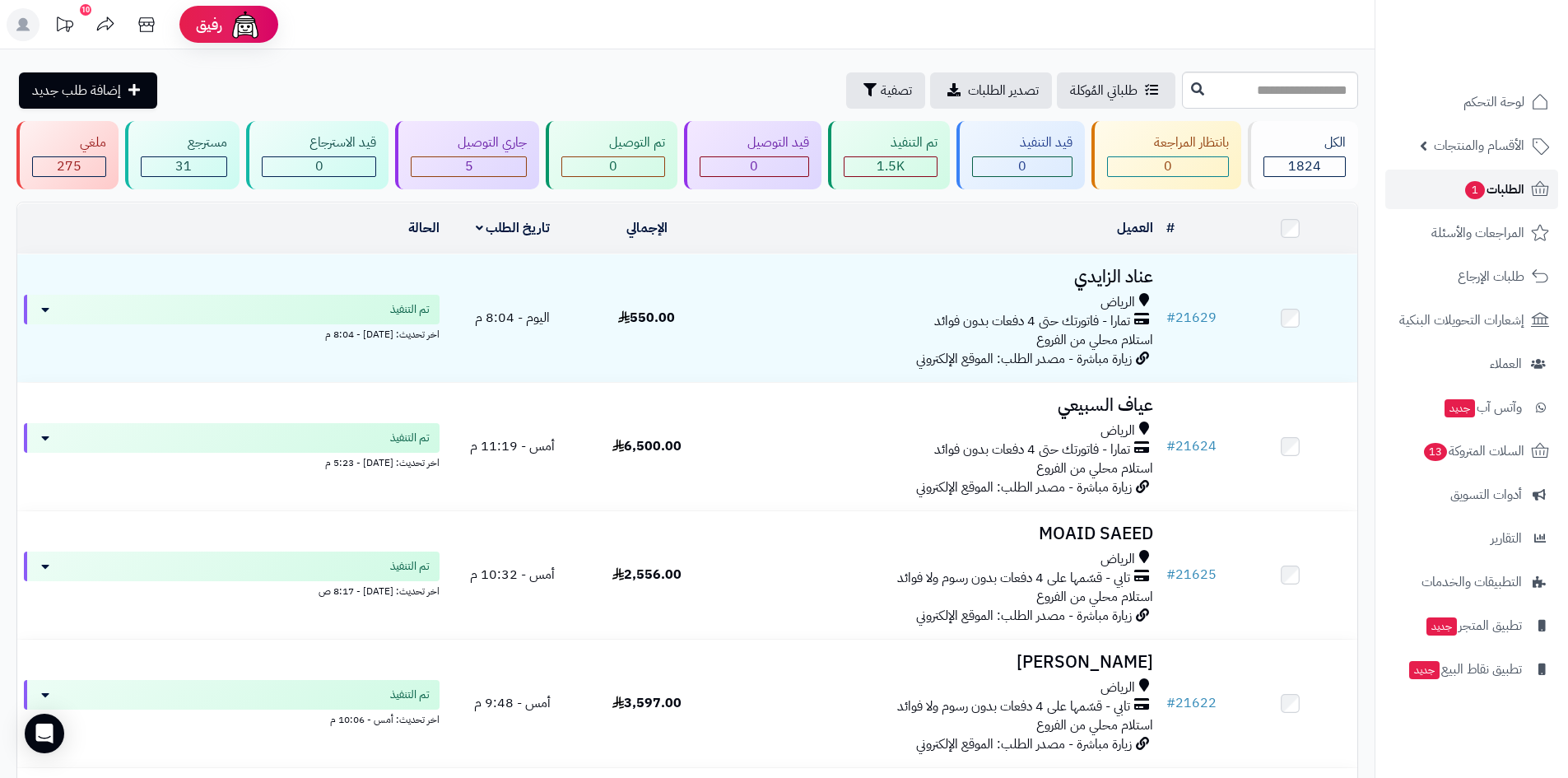
click at [1468, 175] on link "الطلبات 1" at bounding box center [1471, 189] width 173 height 40
click at [1501, 183] on span "الطلبات 1" at bounding box center [1493, 189] width 60 height 23
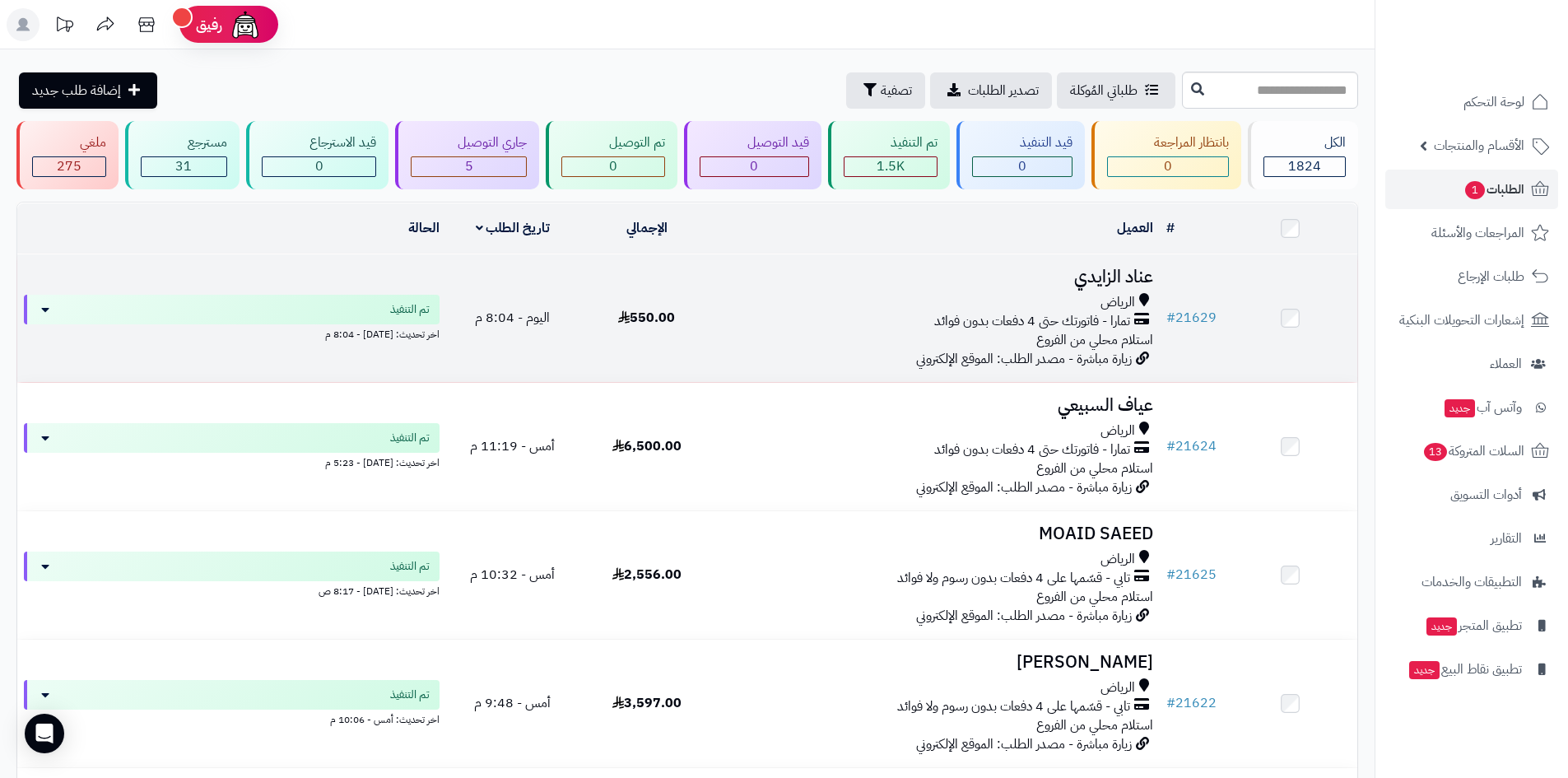
click at [974, 299] on div "الرياض" at bounding box center [937, 303] width 433 height 19
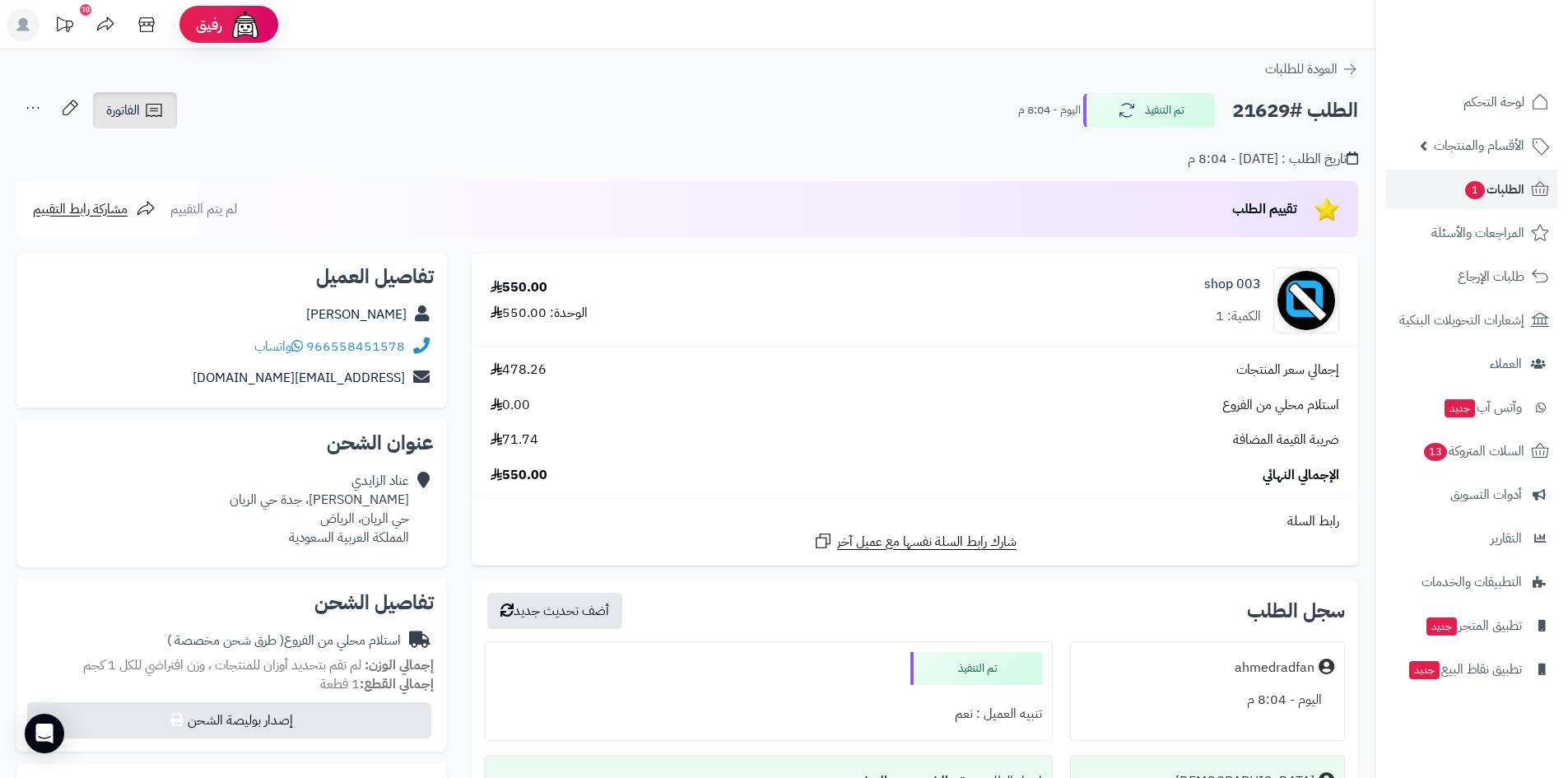
click at [155, 118] on icon at bounding box center [153, 110] width 20 height 20
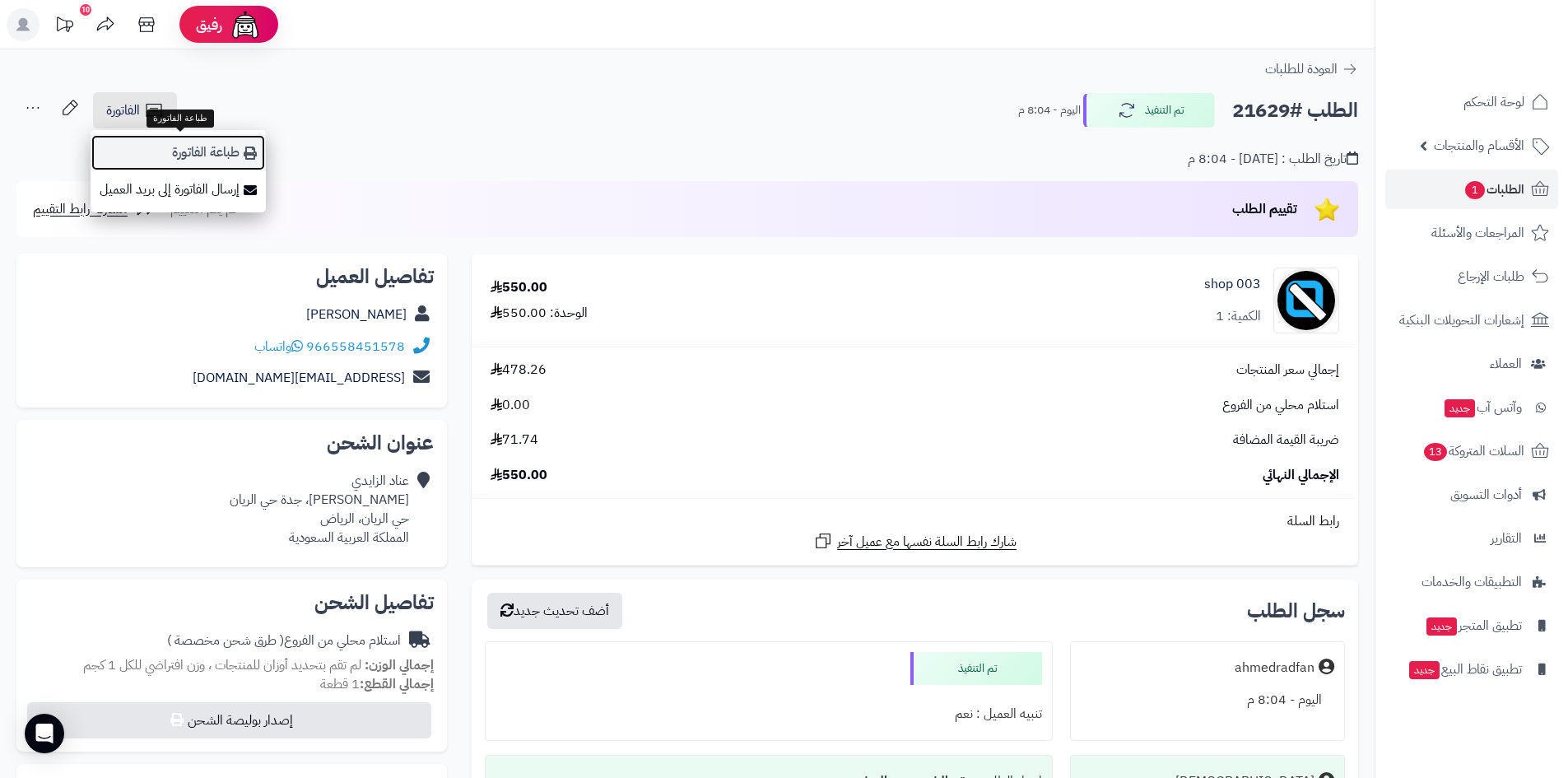
click at [201, 163] on link "طباعة الفاتورة" at bounding box center [178, 152] width 175 height 37
